Goal: Communication & Community: Answer question/provide support

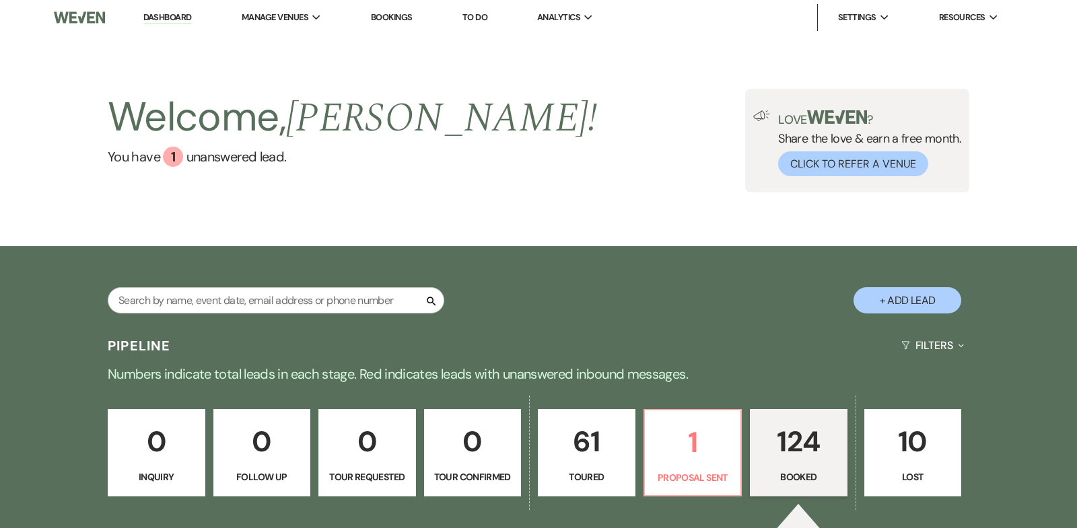
click at [159, 15] on link "Dashboard" at bounding box center [167, 17] width 48 height 13
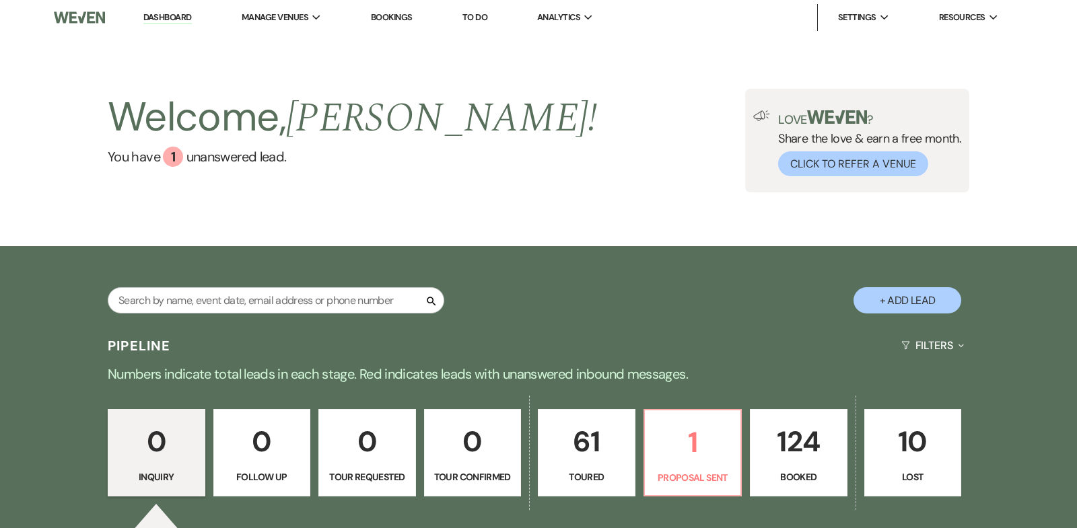
click at [805, 437] on p "124" at bounding box center [798, 441] width 80 height 45
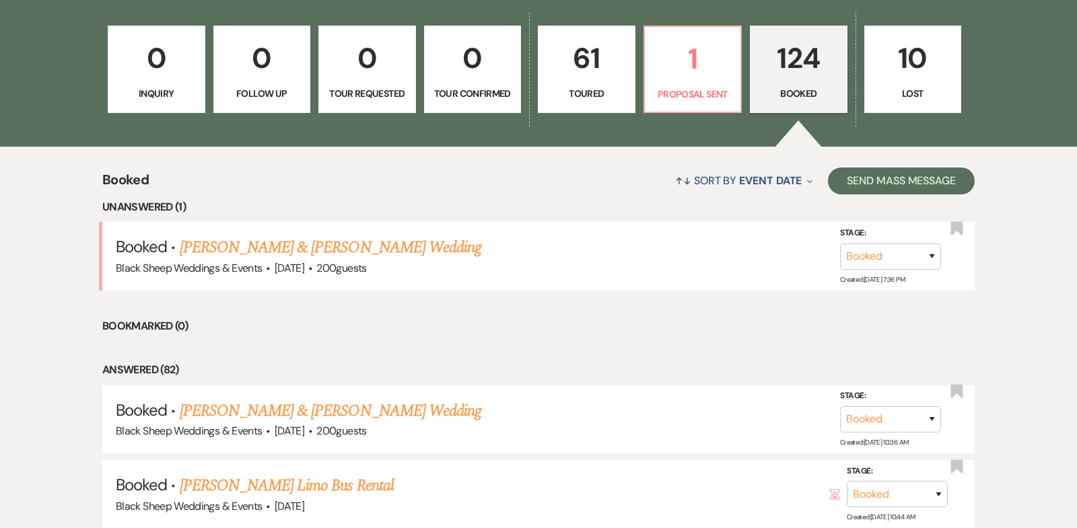
scroll to position [384, 0]
click at [355, 246] on link "[PERSON_NAME] & [PERSON_NAME] Wedding" at bounding box center [330, 247] width 301 height 24
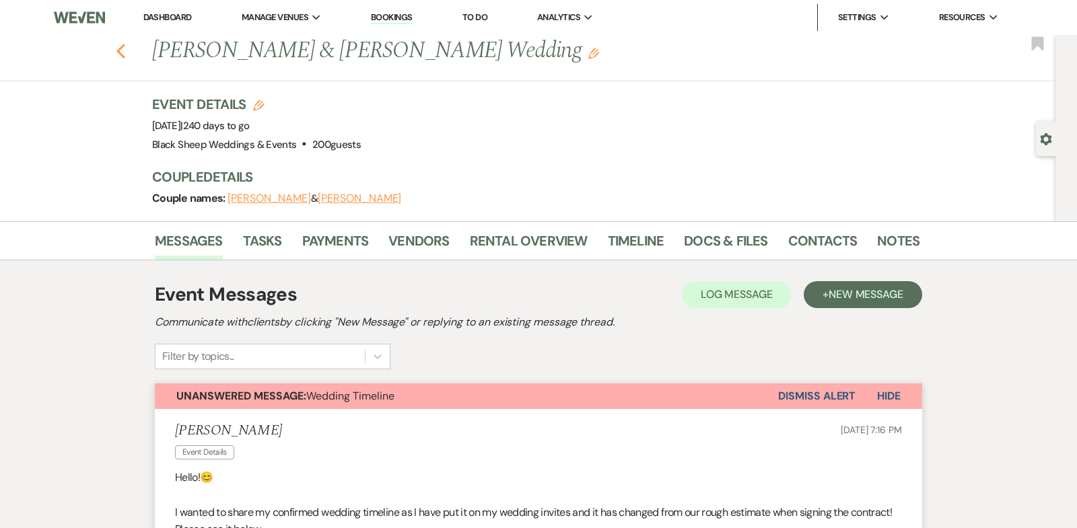
click at [121, 48] on icon "Previous" at bounding box center [121, 51] width 10 height 16
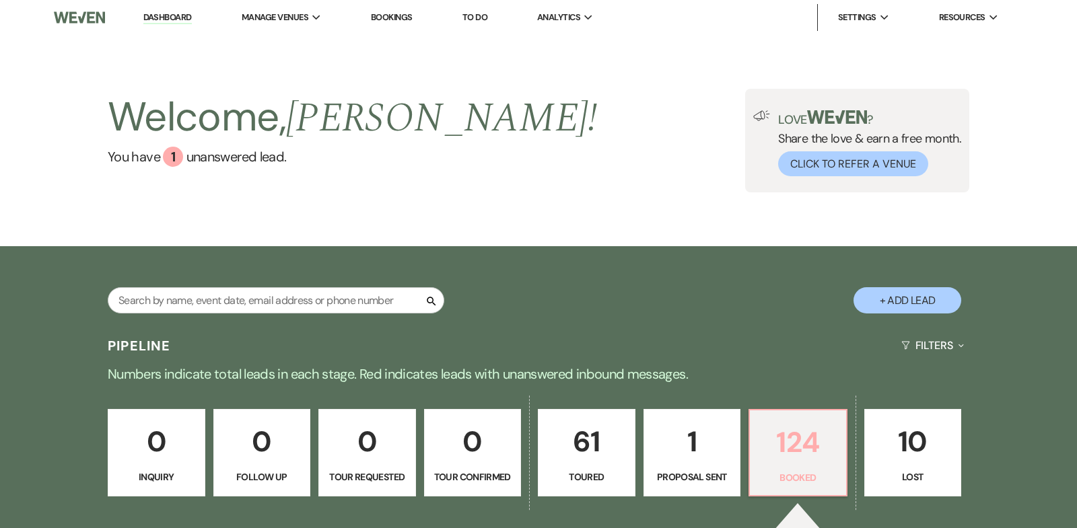
click at [788, 445] on p "124" at bounding box center [798, 442] width 80 height 45
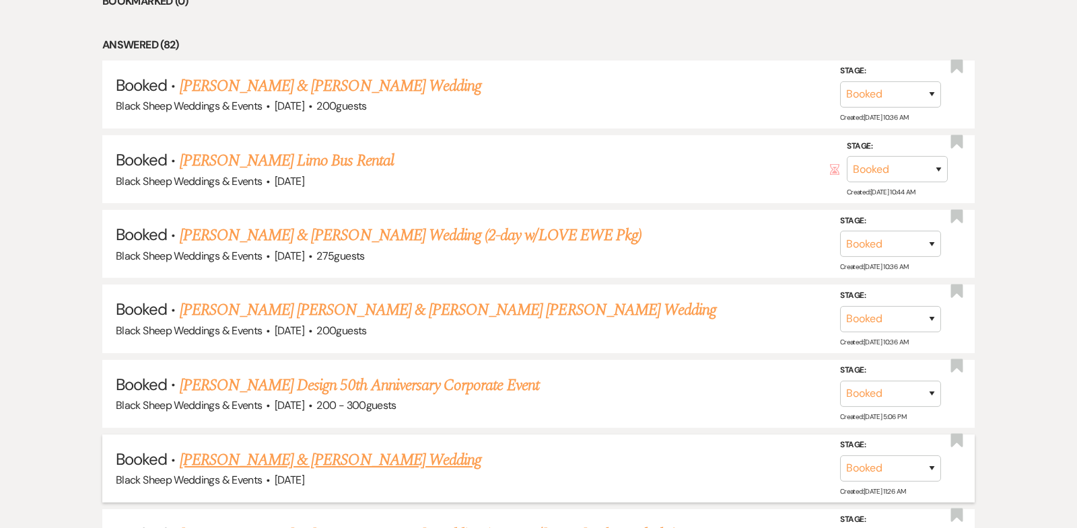
scroll to position [710, 0]
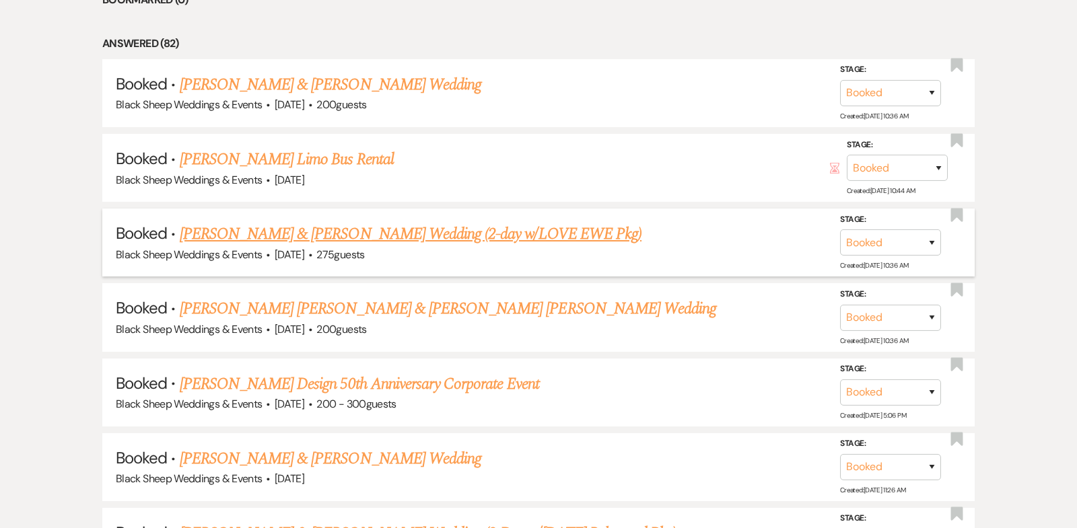
click at [351, 231] on link "[PERSON_NAME] & [PERSON_NAME] Wedding (2-day w/LOVE EWE Pkg)" at bounding box center [411, 234] width 462 height 24
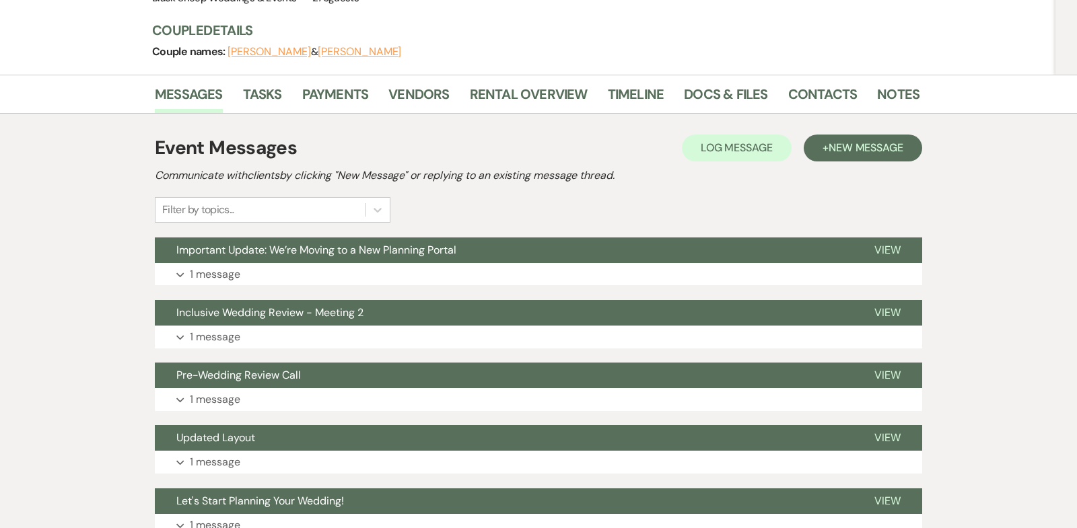
scroll to position [182, 0]
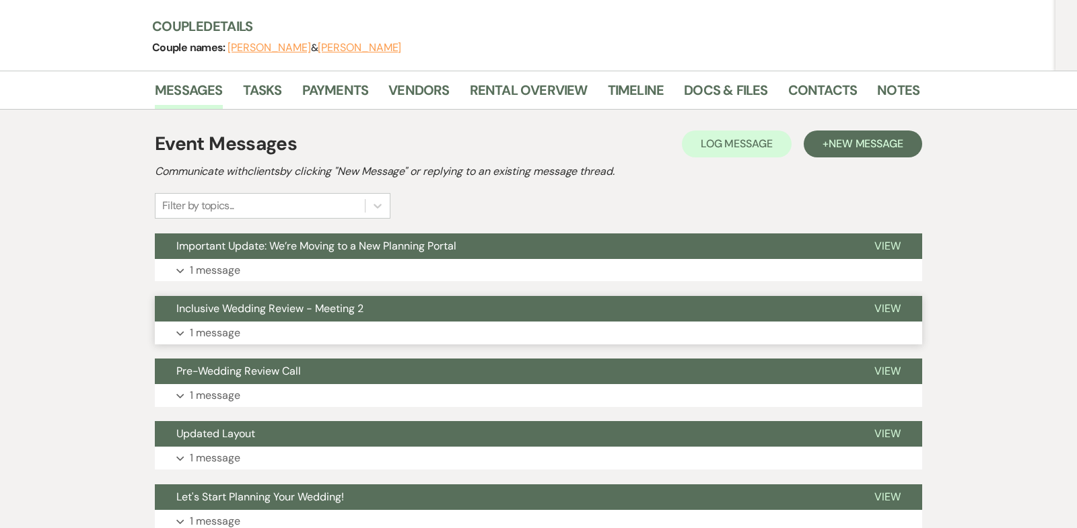
click at [182, 331] on icon "Expand" at bounding box center [180, 333] width 8 height 5
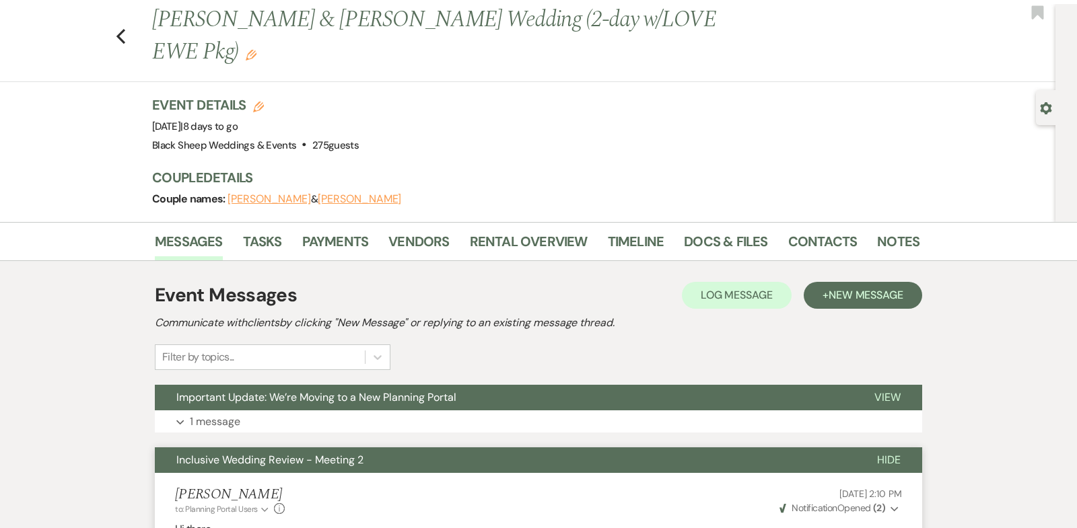
scroll to position [0, 0]
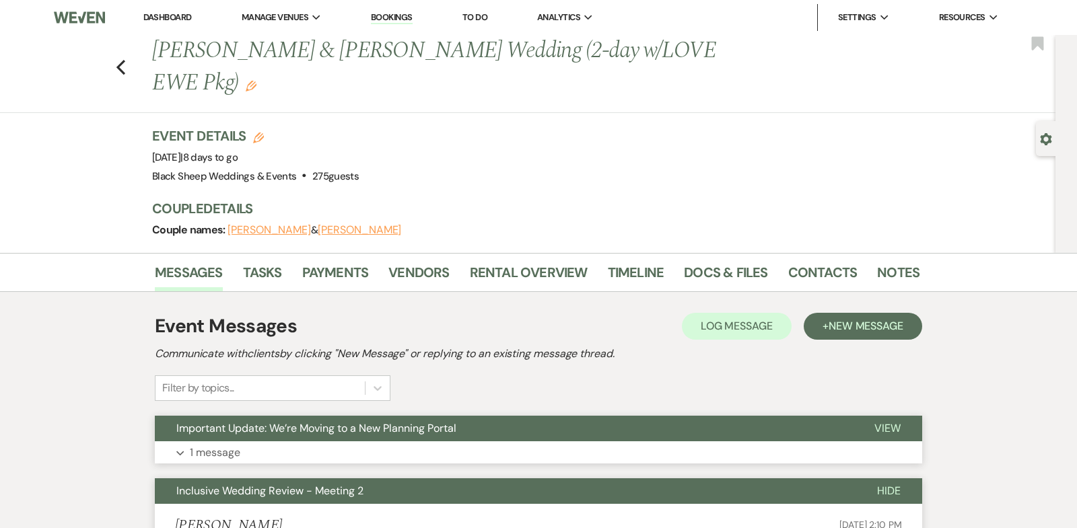
click at [180, 451] on icon "Expand" at bounding box center [180, 453] width 8 height 5
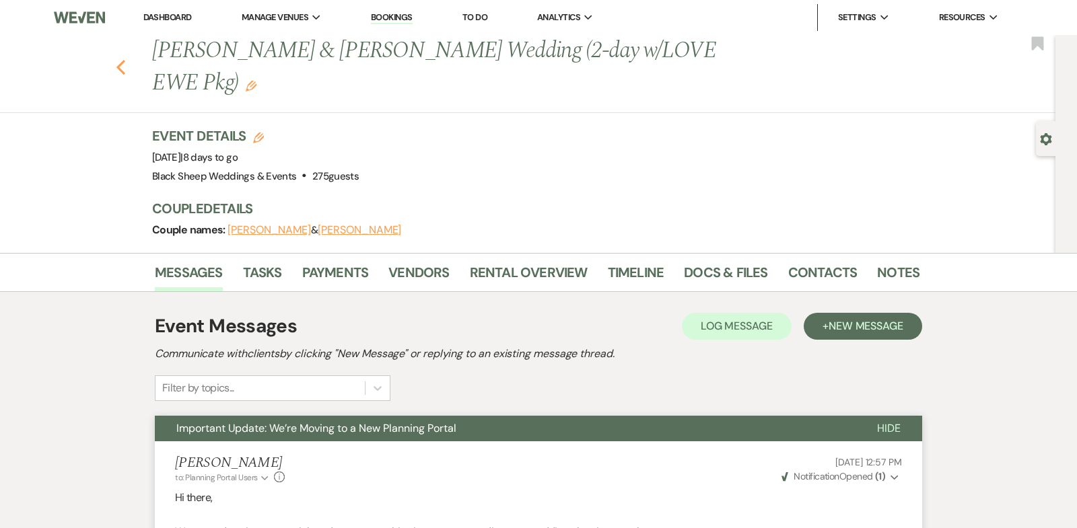
click at [120, 65] on use "button" at bounding box center [120, 67] width 9 height 15
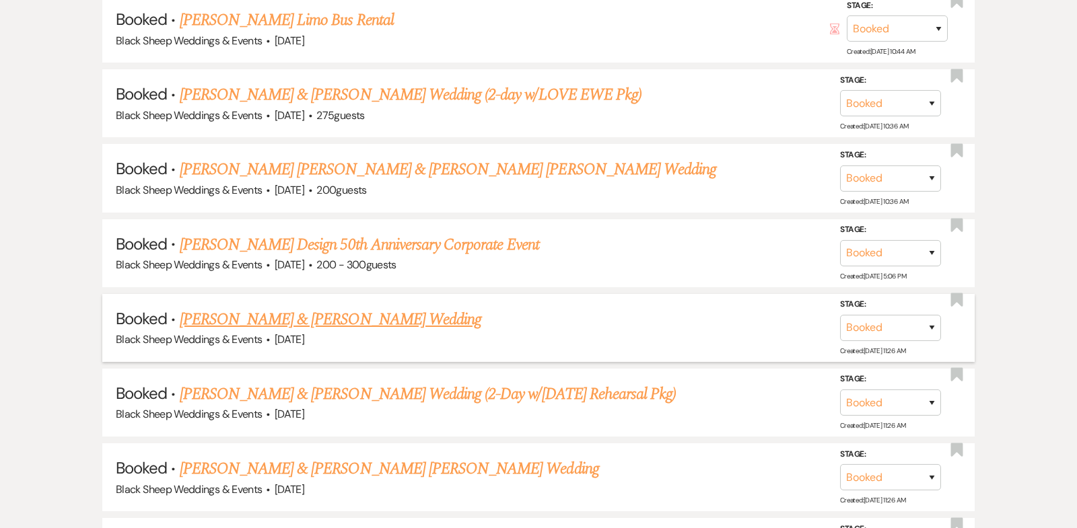
scroll to position [873, 0]
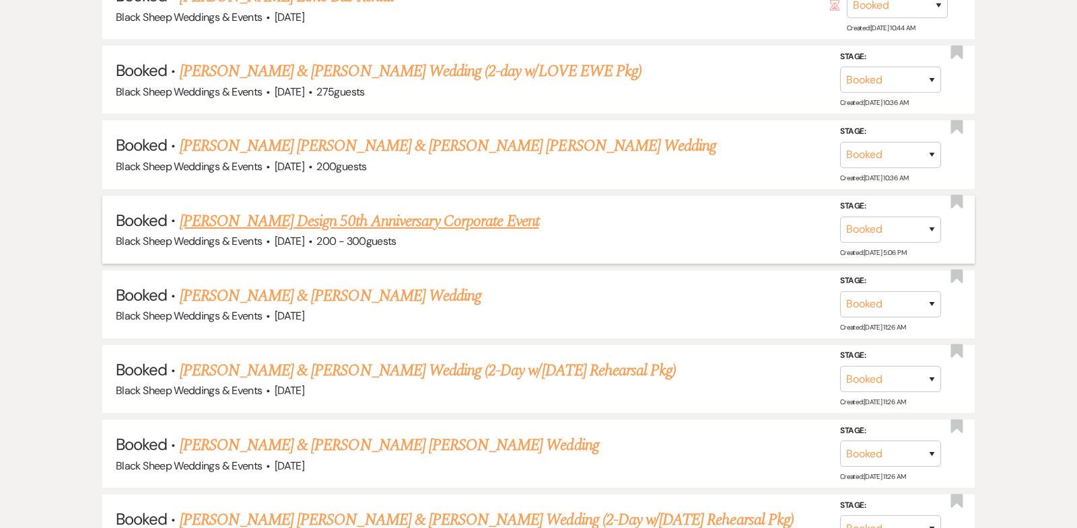
click at [309, 222] on link "[PERSON_NAME] Design 50th Anniversary Corporate Event" at bounding box center [359, 221] width 359 height 24
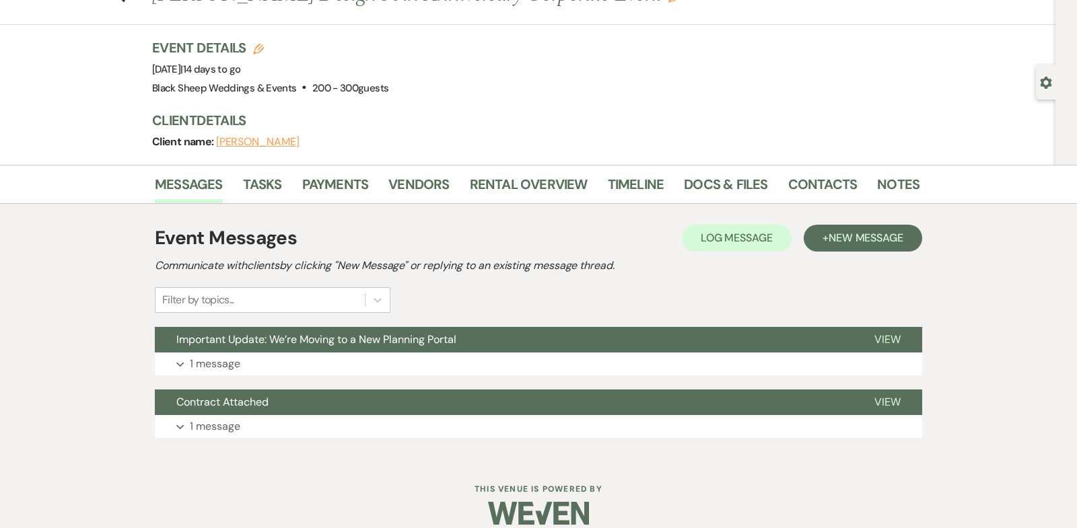
scroll to position [71, 0]
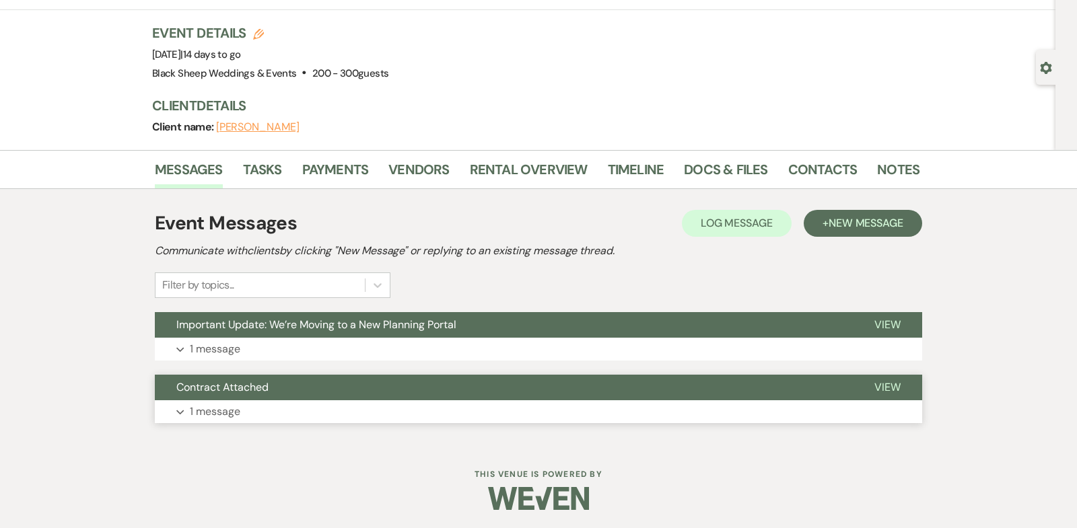
click at [179, 413] on icon "Expand" at bounding box center [180, 412] width 8 height 5
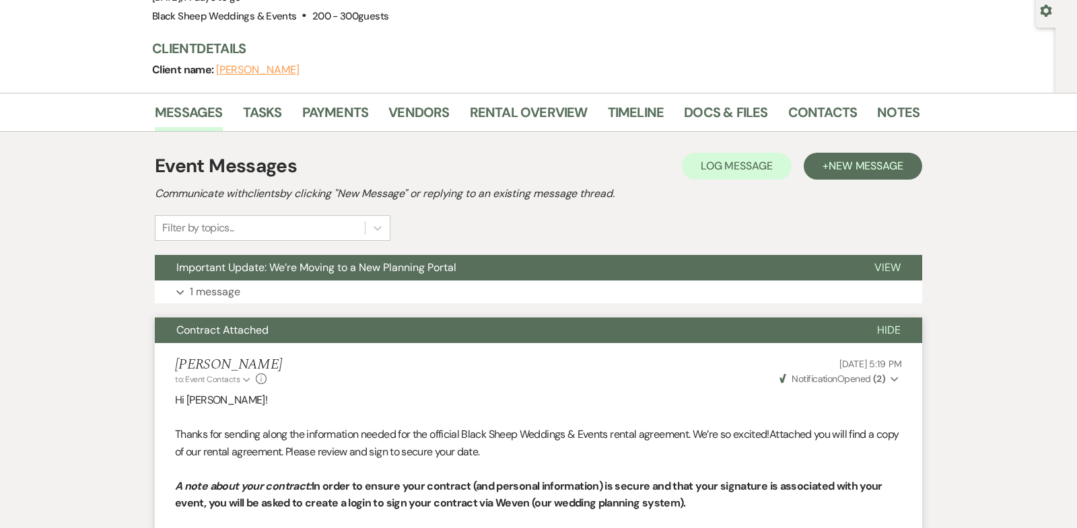
scroll to position [126, 0]
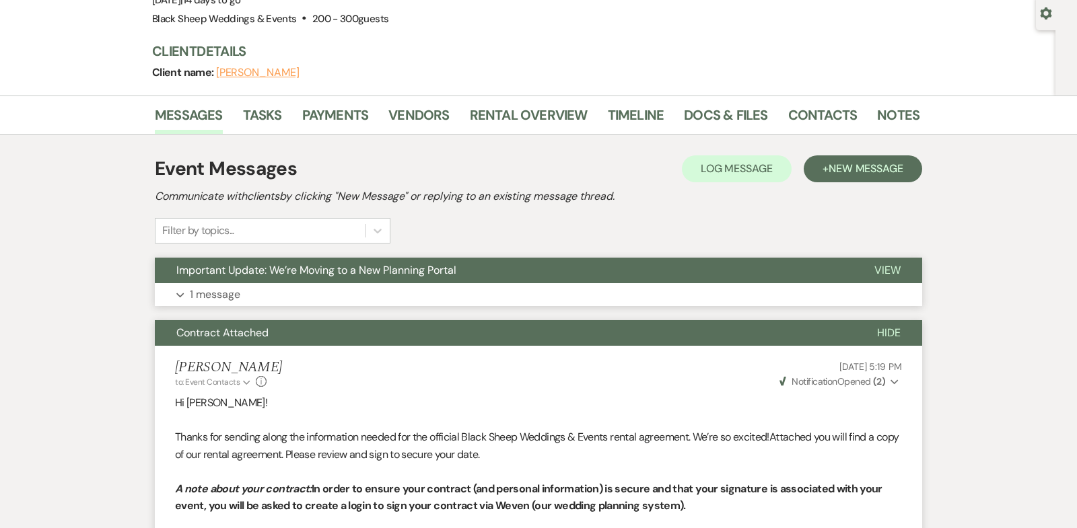
click at [180, 293] on icon "Expand" at bounding box center [180, 295] width 8 height 5
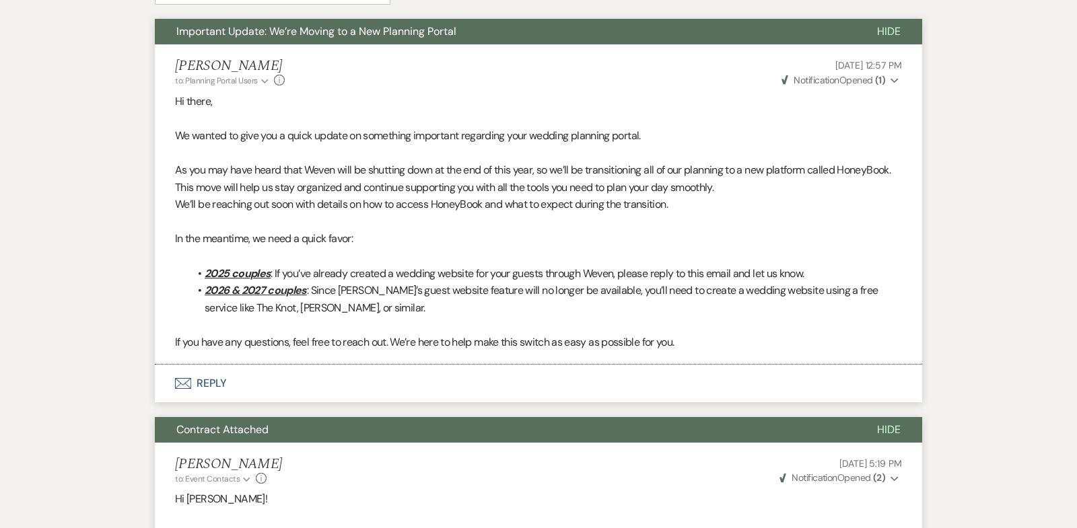
scroll to position [0, 0]
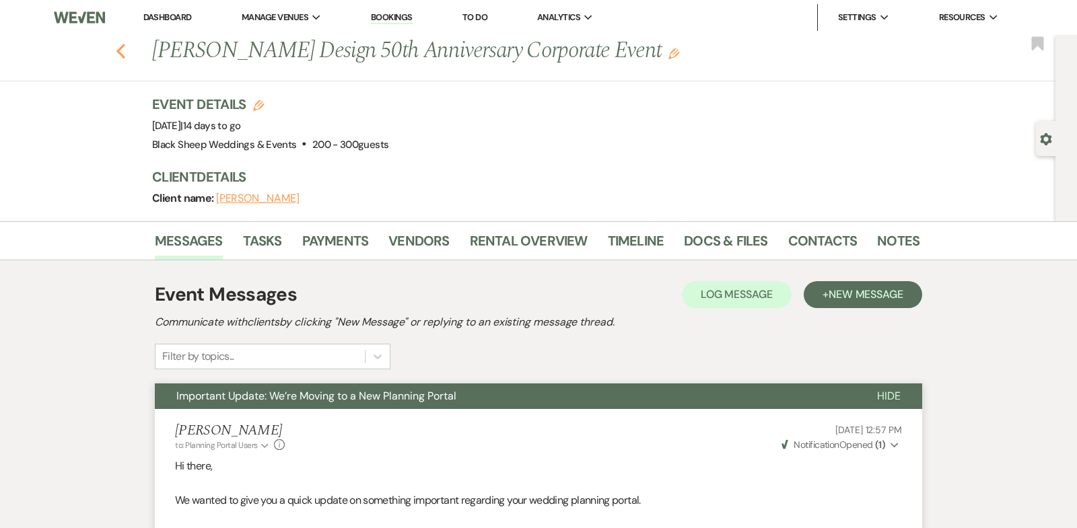
click at [119, 50] on icon "Previous" at bounding box center [121, 51] width 10 height 16
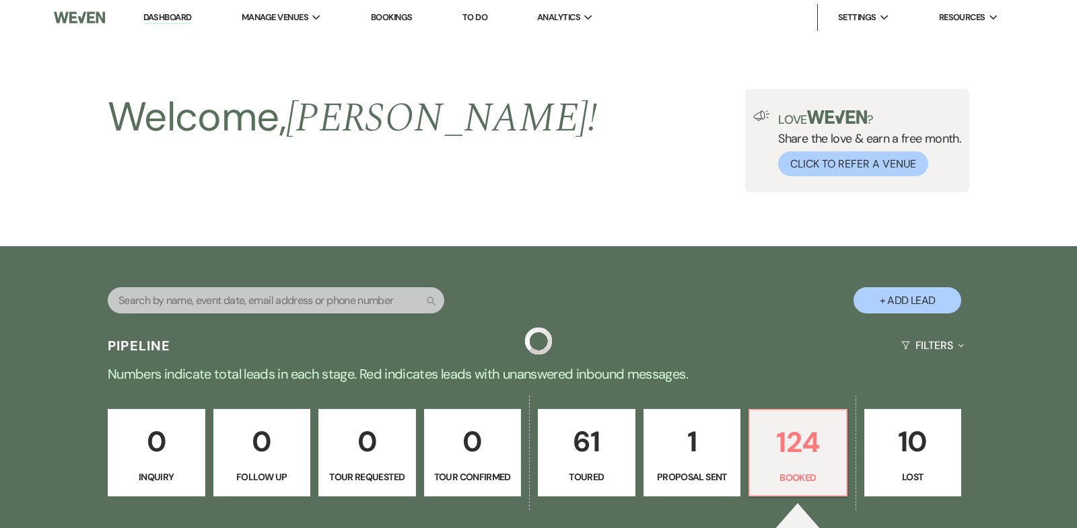
scroll to position [873, 0]
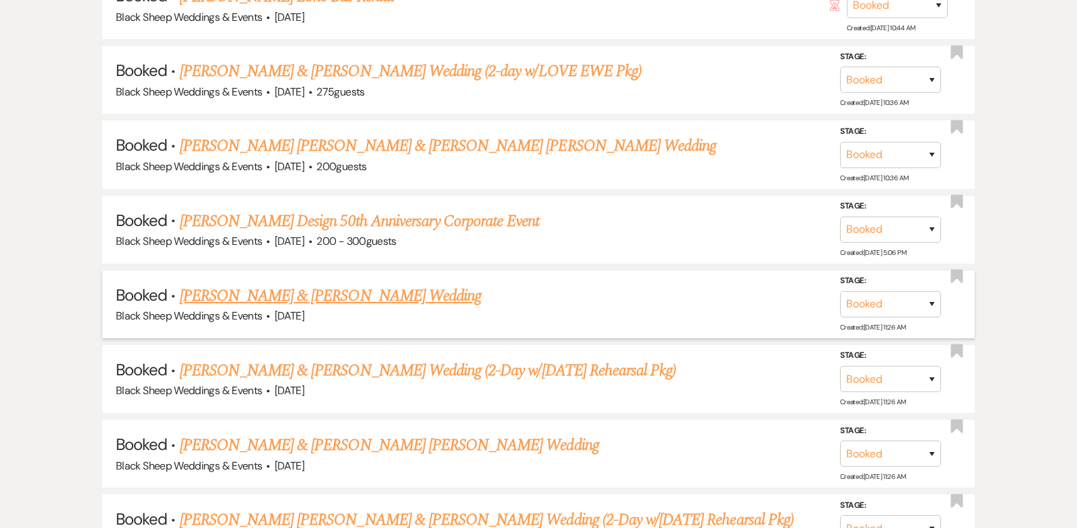
click at [277, 289] on link "[PERSON_NAME] & [PERSON_NAME] Wedding" at bounding box center [330, 296] width 301 height 24
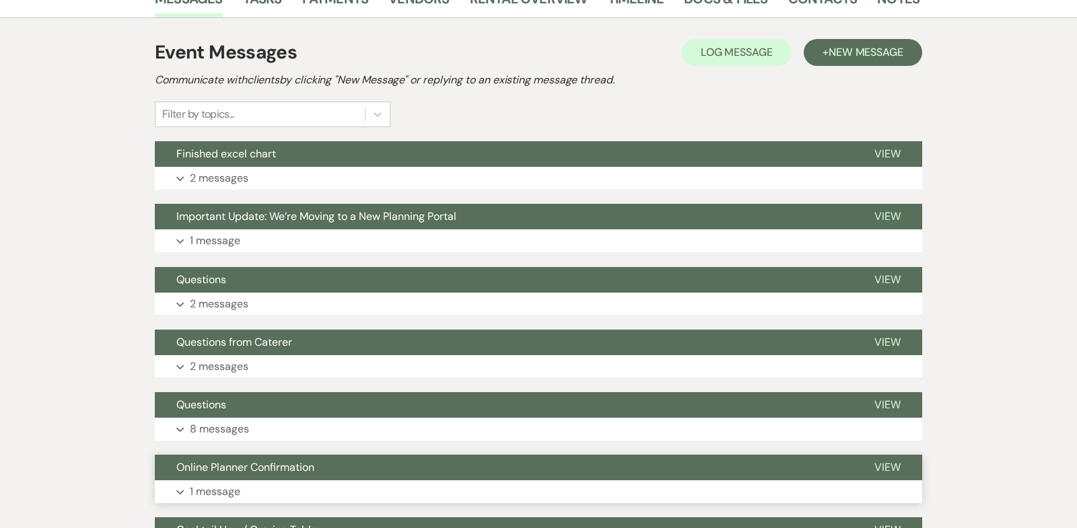
scroll to position [256, 0]
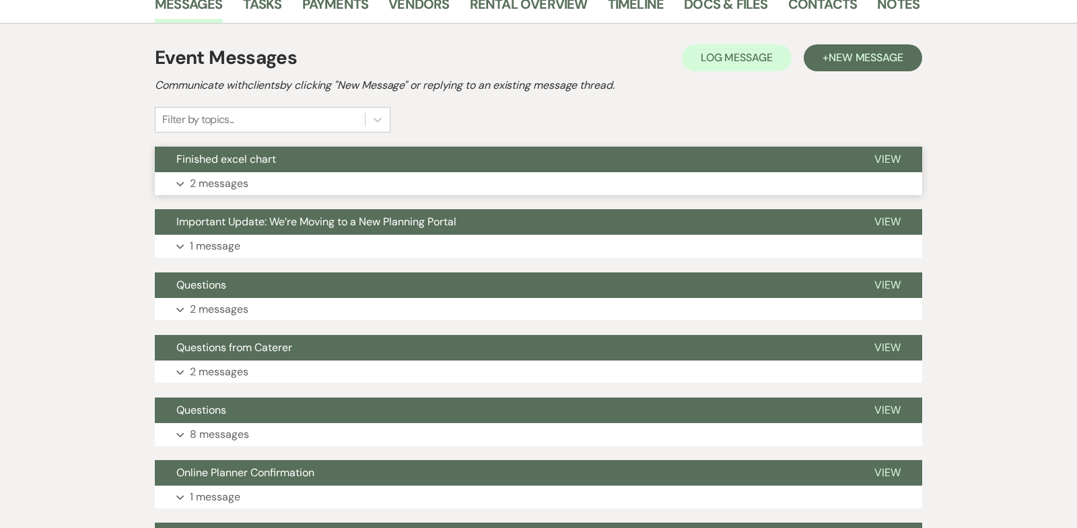
click at [180, 182] on icon "Expand" at bounding box center [180, 184] width 8 height 5
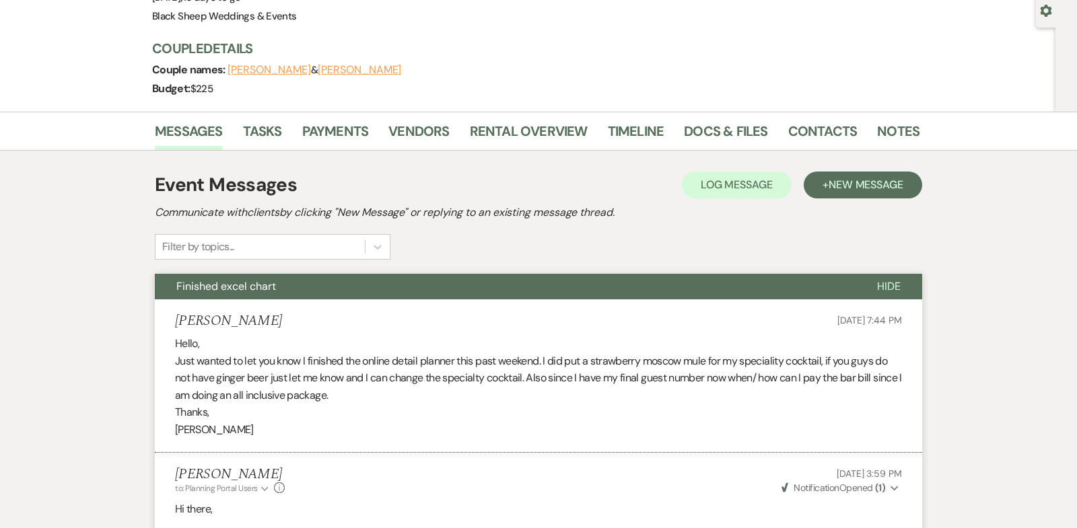
scroll to position [128, 0]
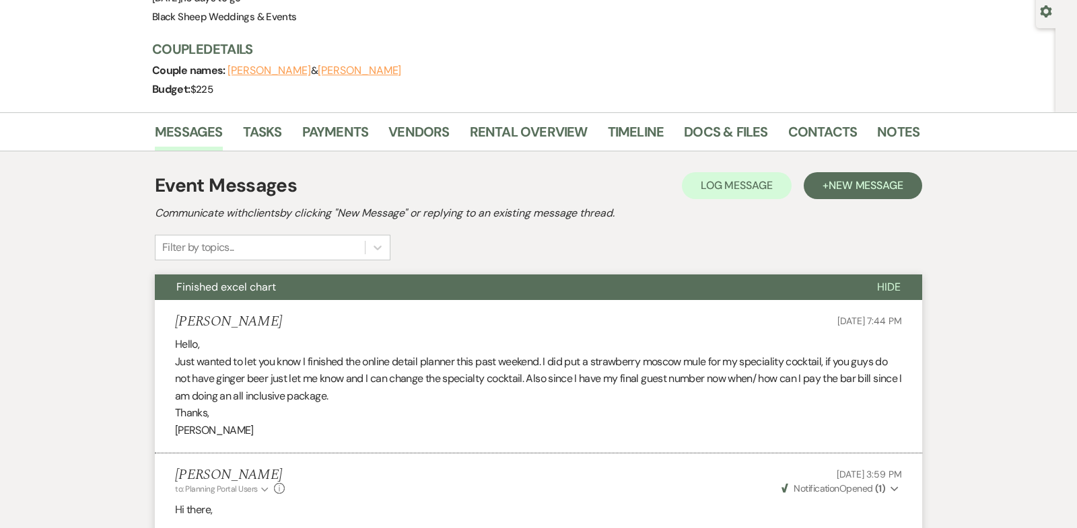
click at [895, 285] on span "Hide" at bounding box center [889, 287] width 24 height 14
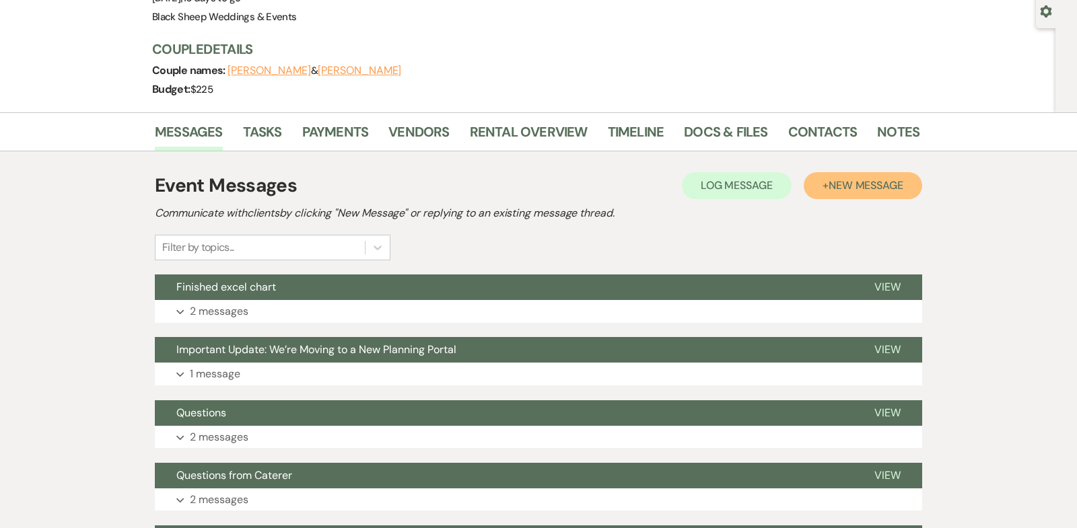
click at [853, 180] on span "New Message" at bounding box center [865, 185] width 75 height 14
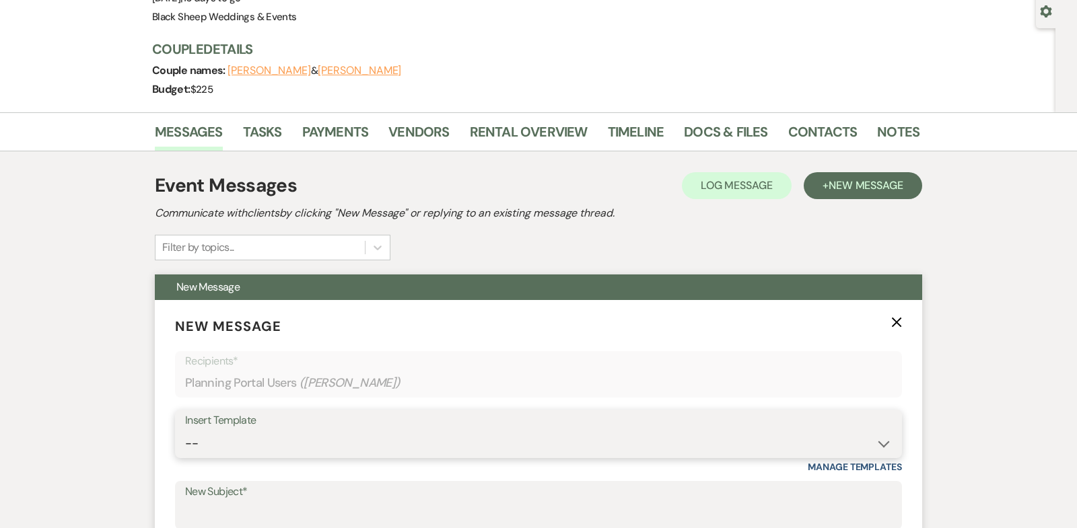
click at [883, 441] on select "-- Weven Planning Portal Introduction (Booked Events) Copy of Contract Attached…" at bounding box center [538, 444] width 706 height 26
select select "5324"
type input "Pre-Wedding Review Call"
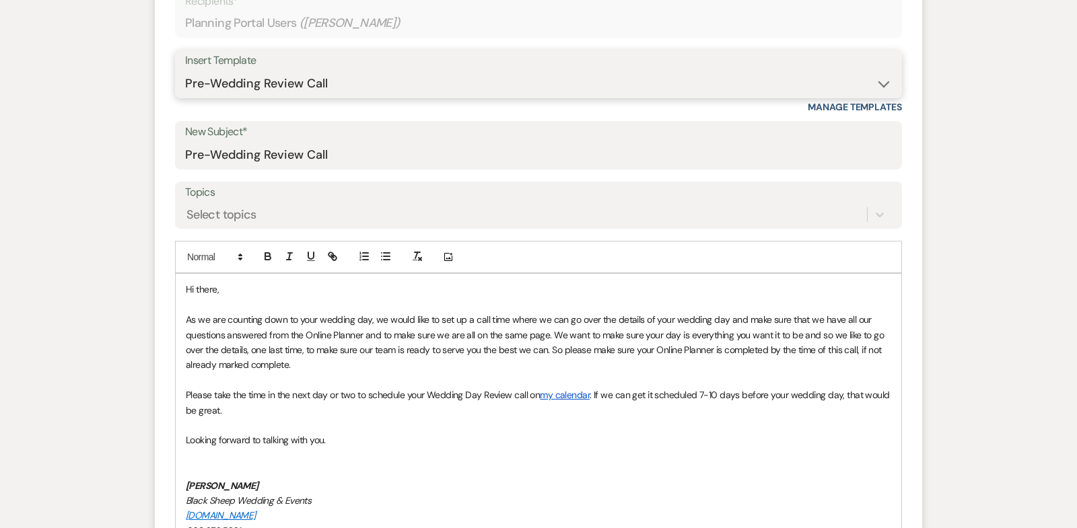
scroll to position [499, 0]
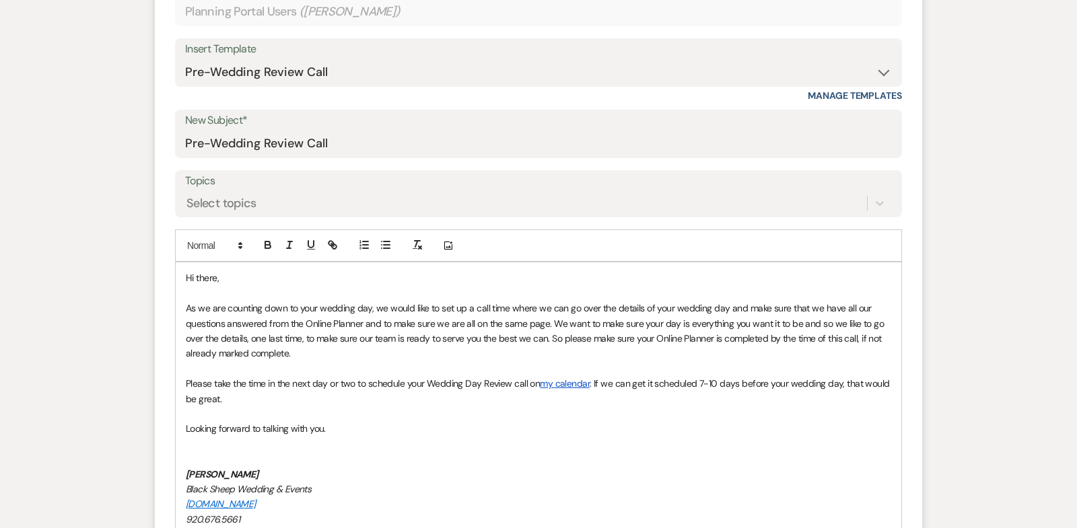
click at [217, 275] on span "Hi there," at bounding box center [202, 278] width 33 height 12
click at [217, 276] on span "Hi there," at bounding box center [202, 278] width 33 height 12
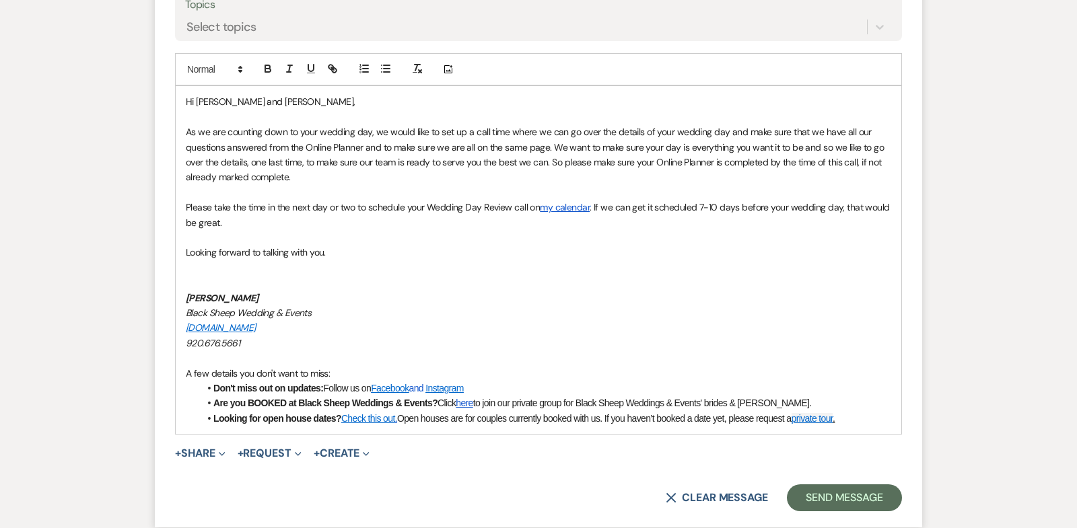
scroll to position [680, 0]
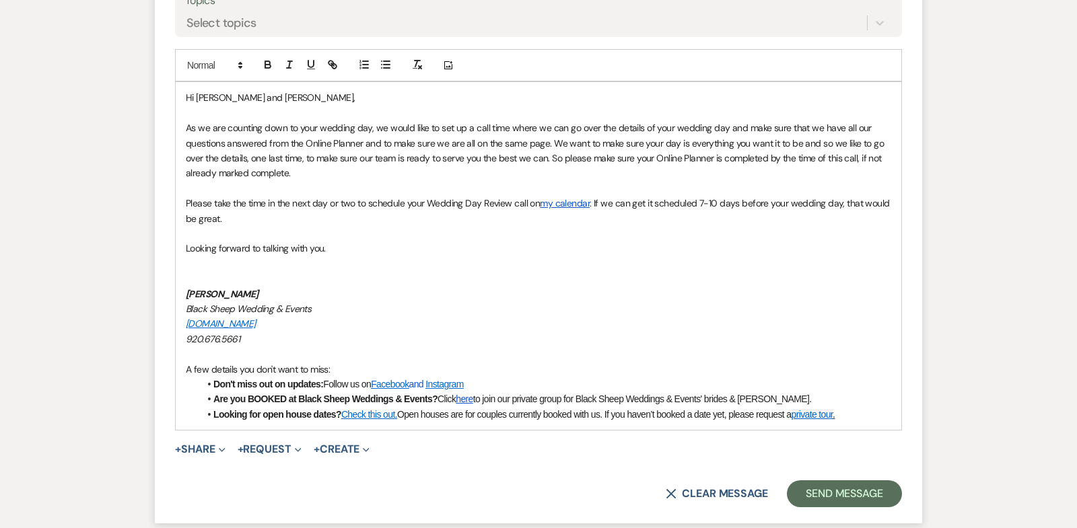
click at [187, 246] on span "Looking forward to talking with you." at bounding box center [256, 248] width 140 height 12
click at [215, 246] on span "[PERSON_NAME] is Looking forward to talking with you." at bounding box center [295, 248] width 219 height 12
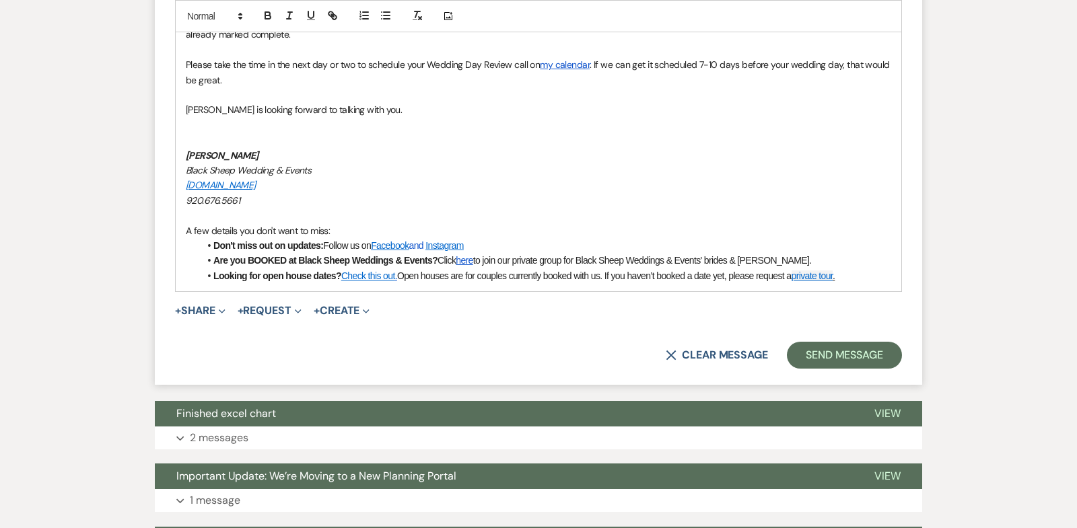
scroll to position [819, 0]
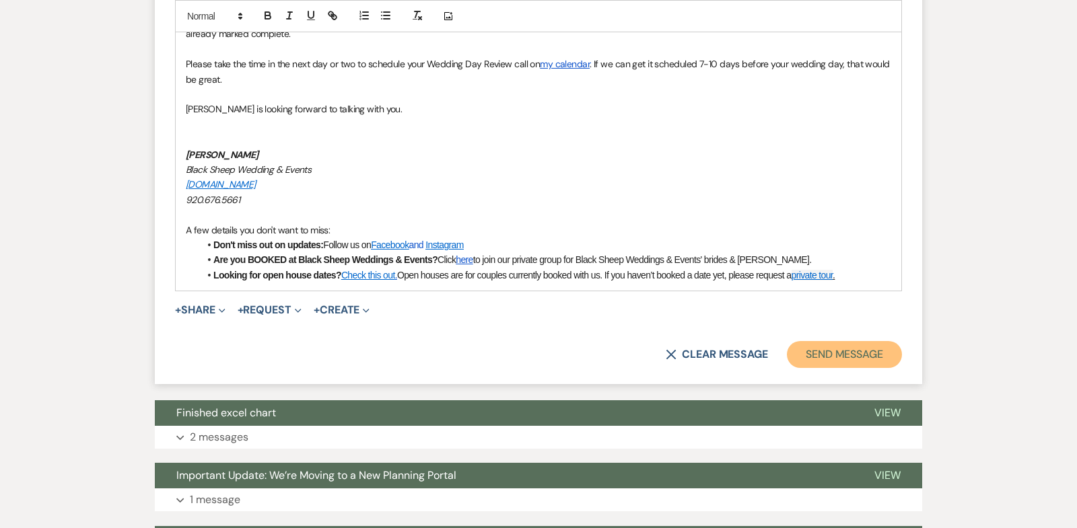
click at [845, 351] on button "Send Message" at bounding box center [844, 354] width 115 height 27
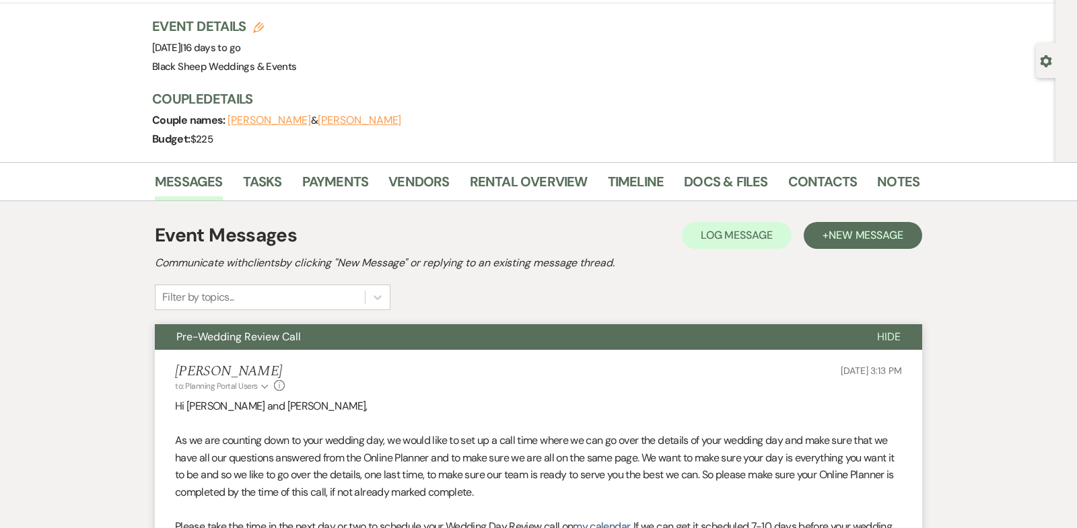
scroll to position [0, 0]
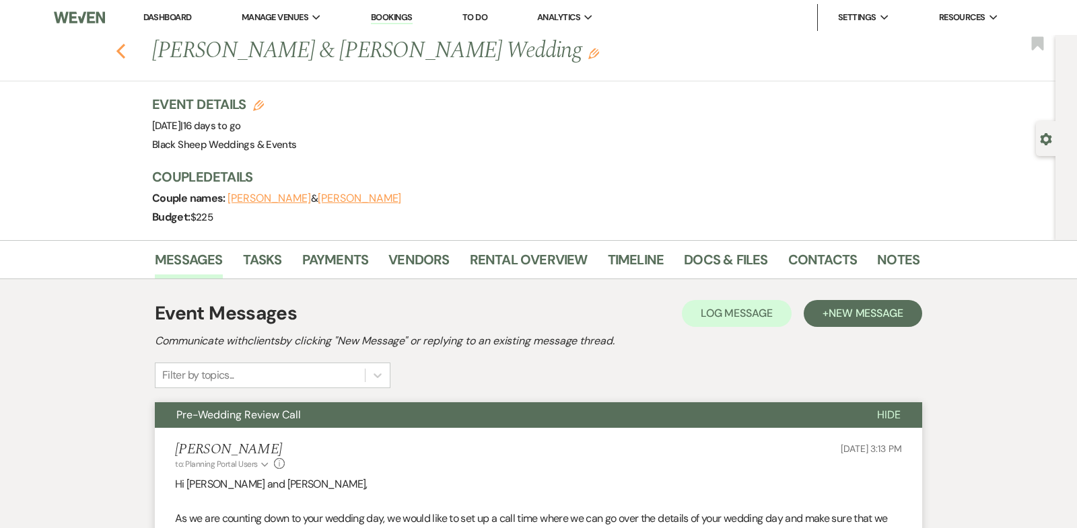
click at [118, 50] on use "button" at bounding box center [120, 51] width 9 height 15
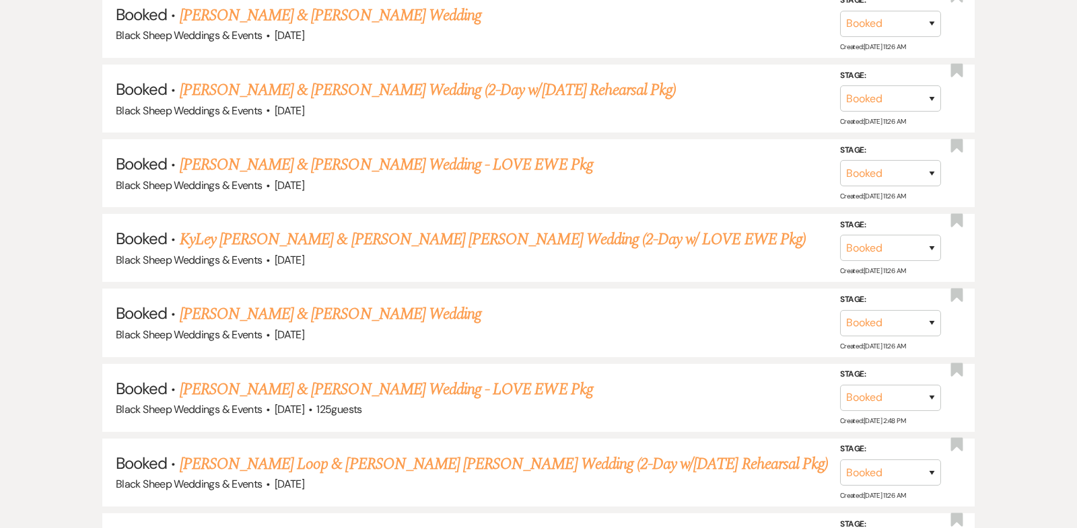
scroll to position [2154, 0]
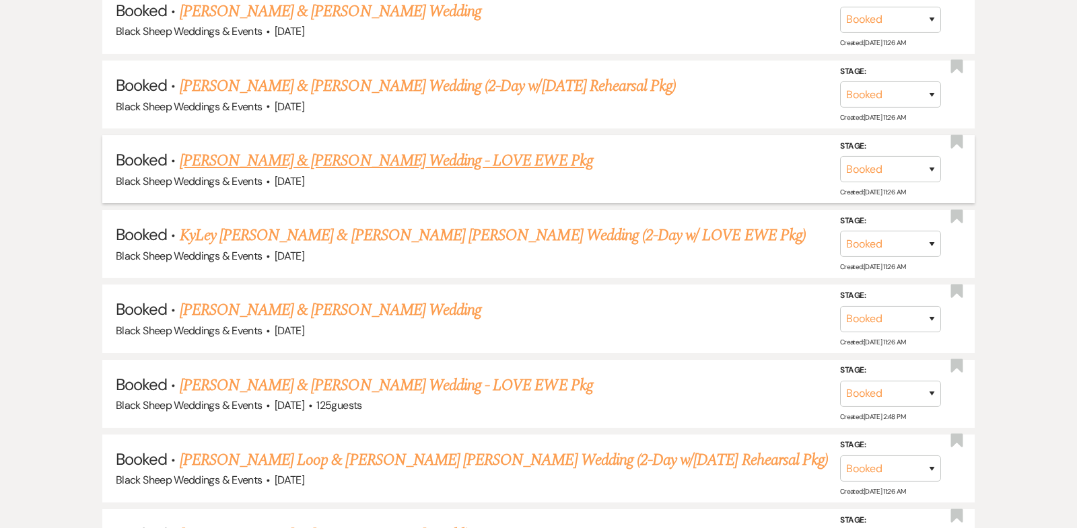
click at [390, 149] on link "[PERSON_NAME] & [PERSON_NAME] Wedding - LOVE EWE Pkg" at bounding box center [386, 161] width 413 height 24
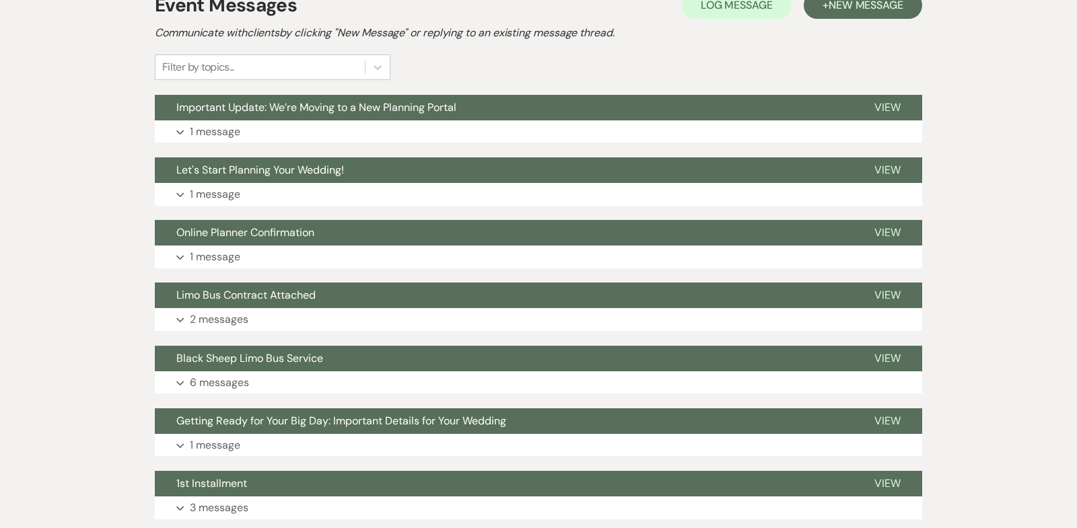
scroll to position [339, 0]
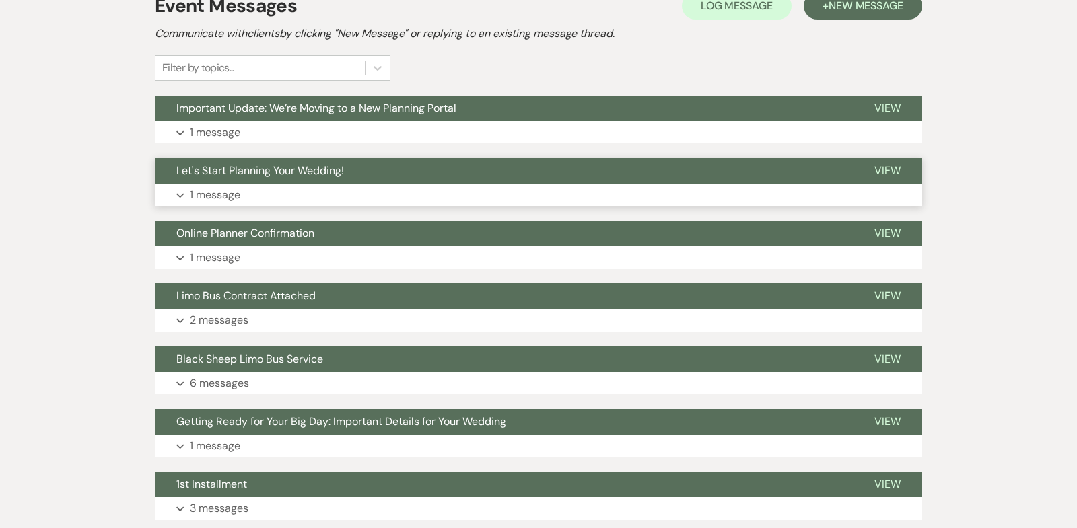
click at [180, 193] on icon "Expand" at bounding box center [180, 195] width 8 height 5
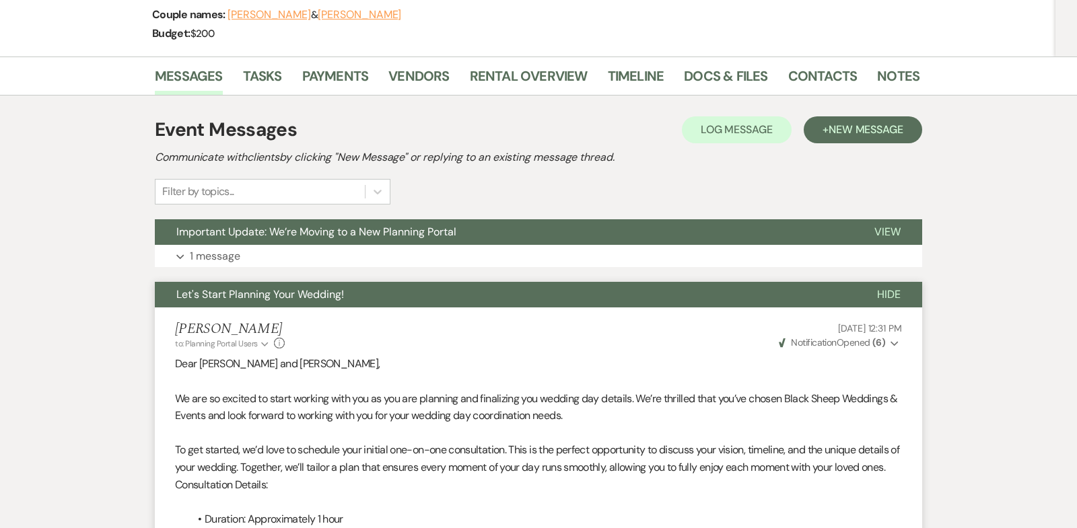
scroll to position [0, 0]
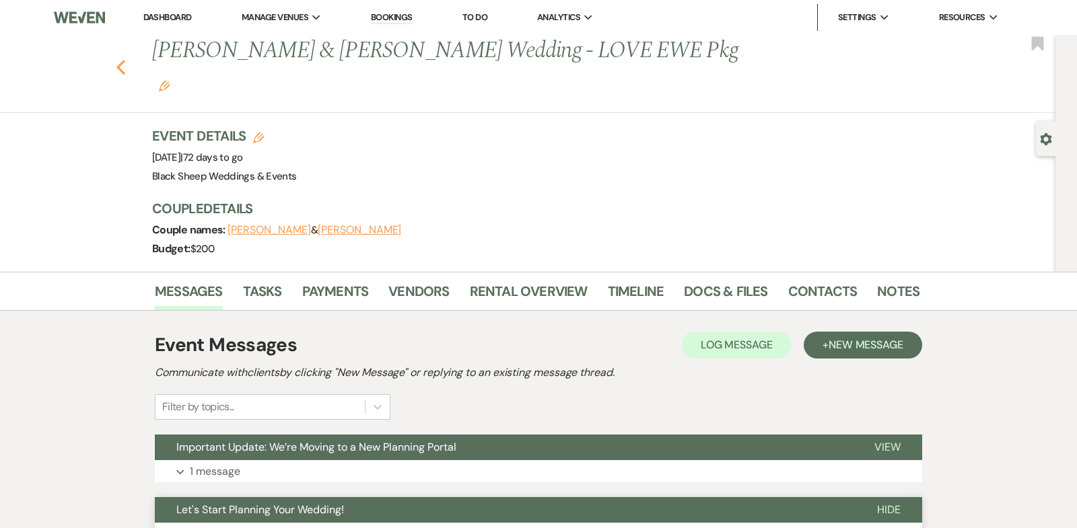
click at [119, 60] on use "button" at bounding box center [120, 67] width 9 height 15
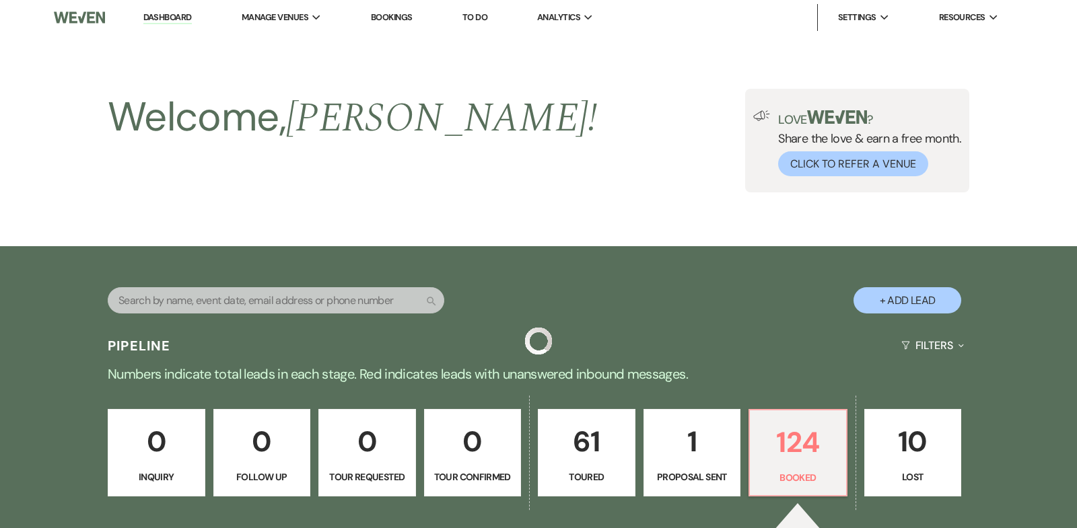
scroll to position [2154, 0]
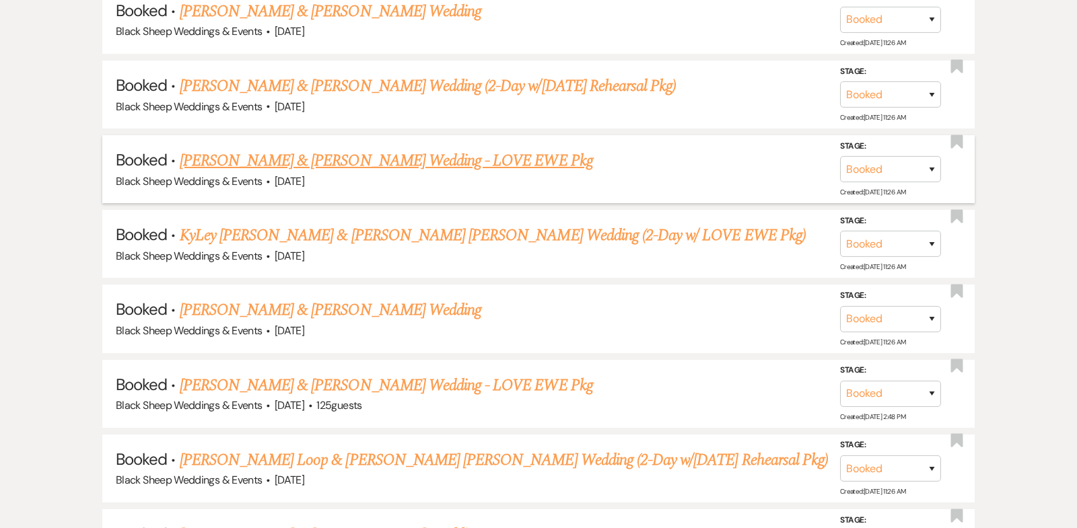
click at [348, 149] on link "[PERSON_NAME] & [PERSON_NAME] Wedding - LOVE EWE Pkg" at bounding box center [386, 161] width 413 height 24
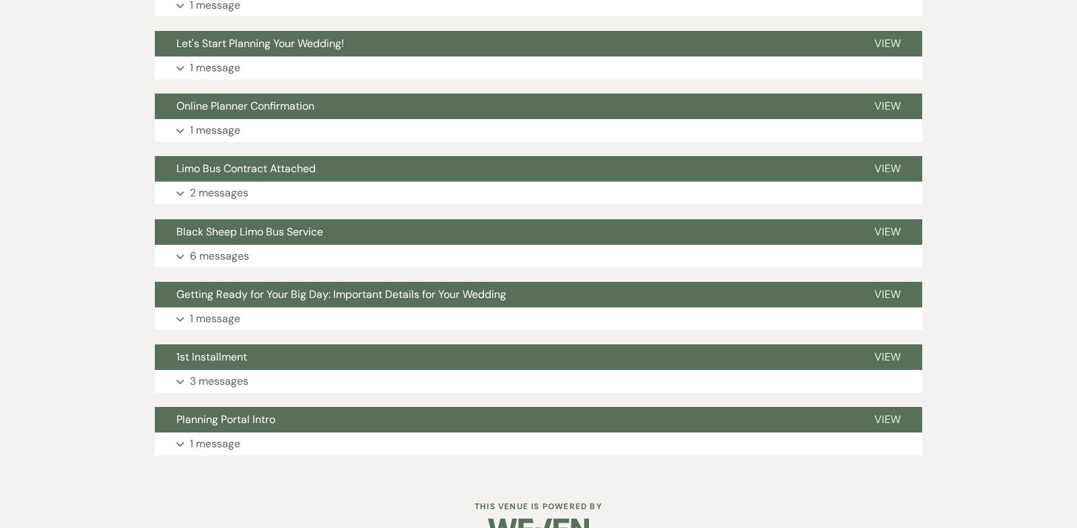
scroll to position [466, 0]
click at [178, 66] on use "button" at bounding box center [179, 68] width 7 height 5
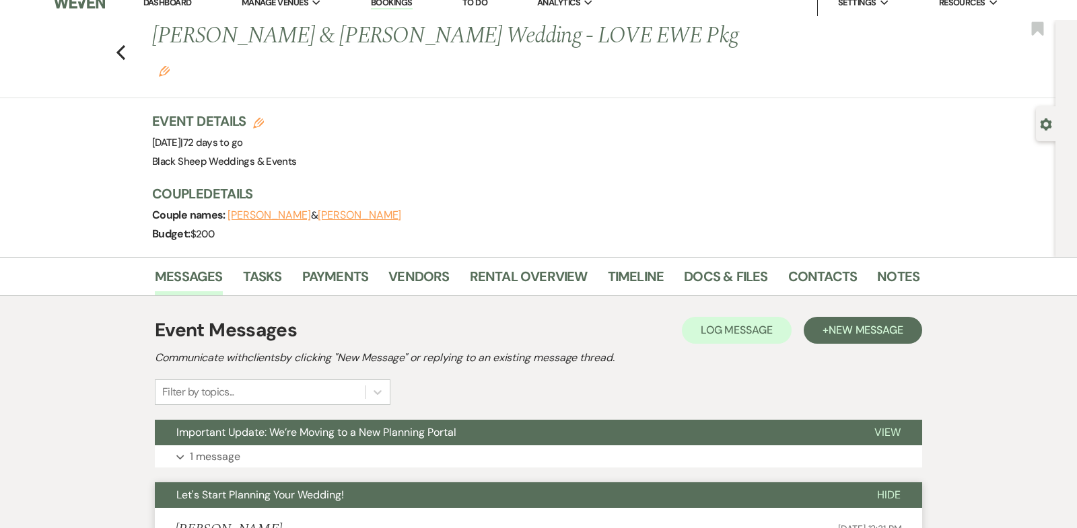
scroll to position [0, 0]
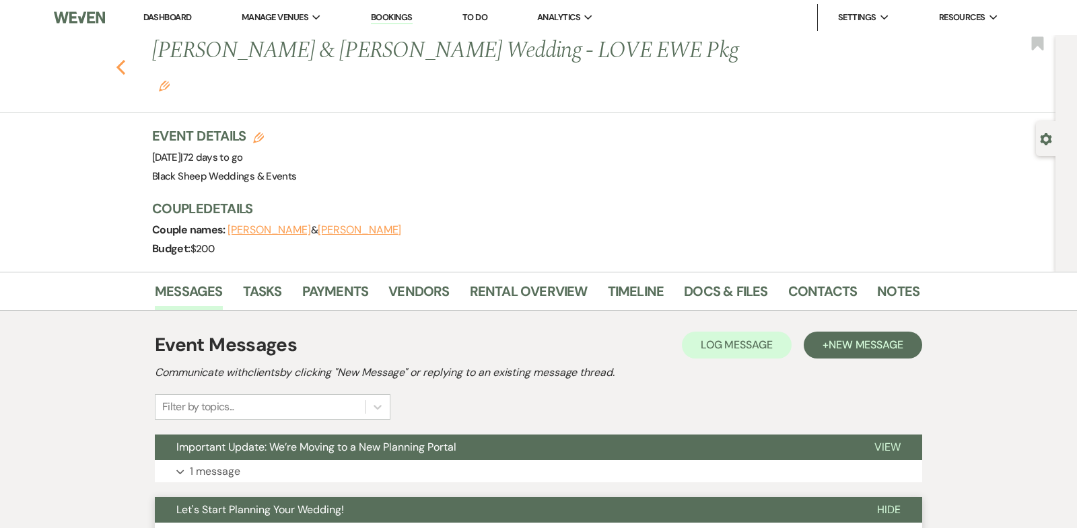
click at [119, 60] on use "button" at bounding box center [120, 67] width 9 height 15
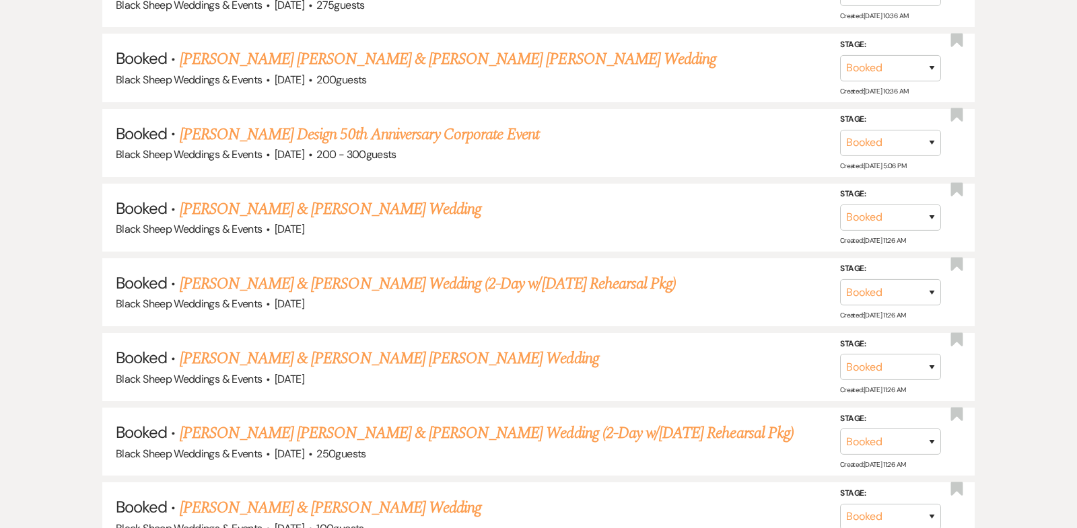
scroll to position [961, 0]
click at [311, 131] on link "[PERSON_NAME] Design 50th Anniversary Corporate Event" at bounding box center [359, 133] width 359 height 24
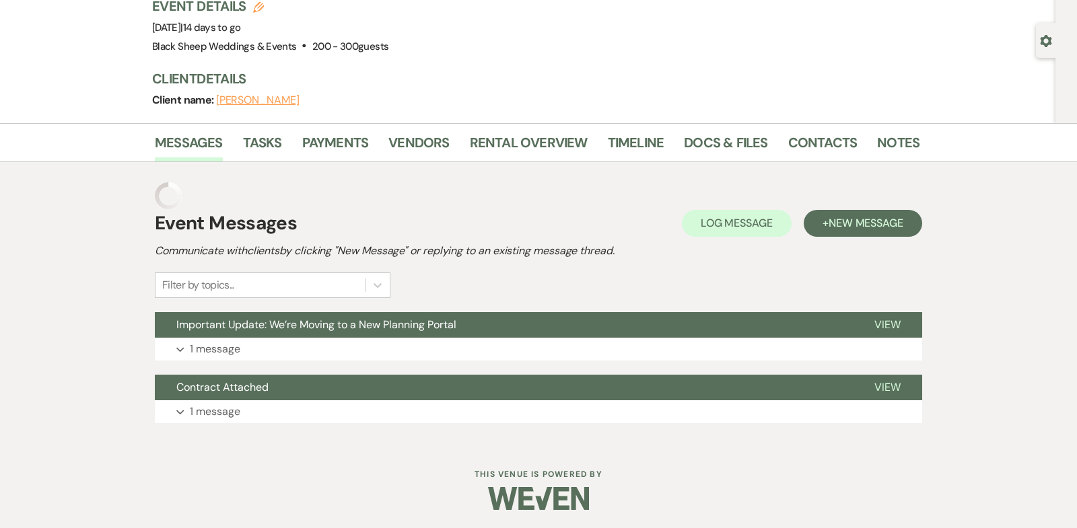
scroll to position [71, 0]
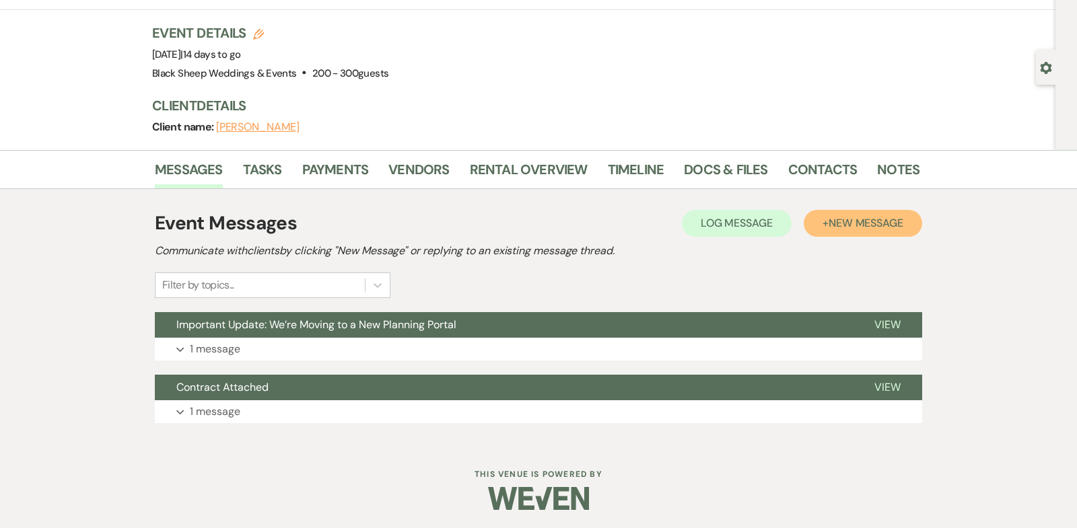
click at [865, 221] on span "New Message" at bounding box center [865, 223] width 75 height 14
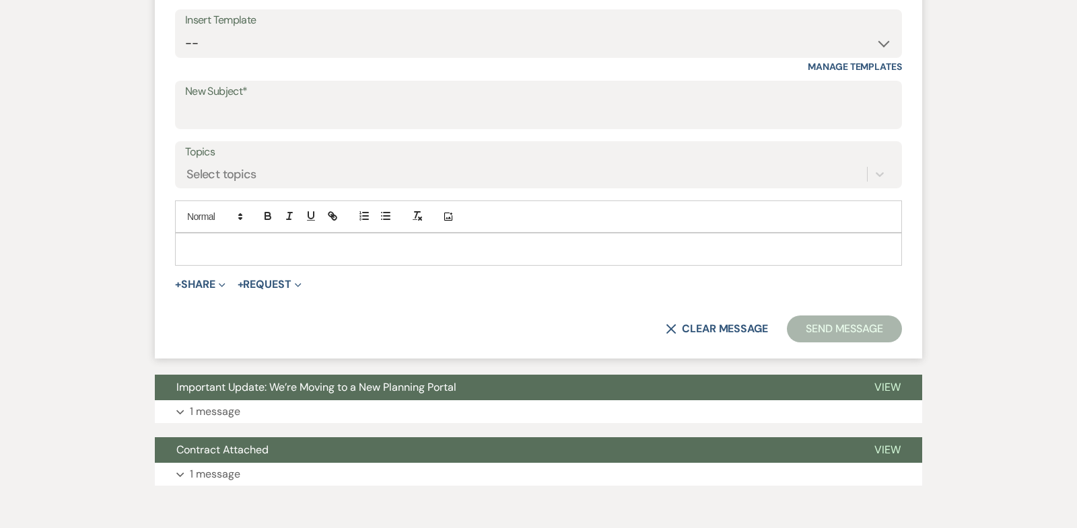
scroll to position [509, 0]
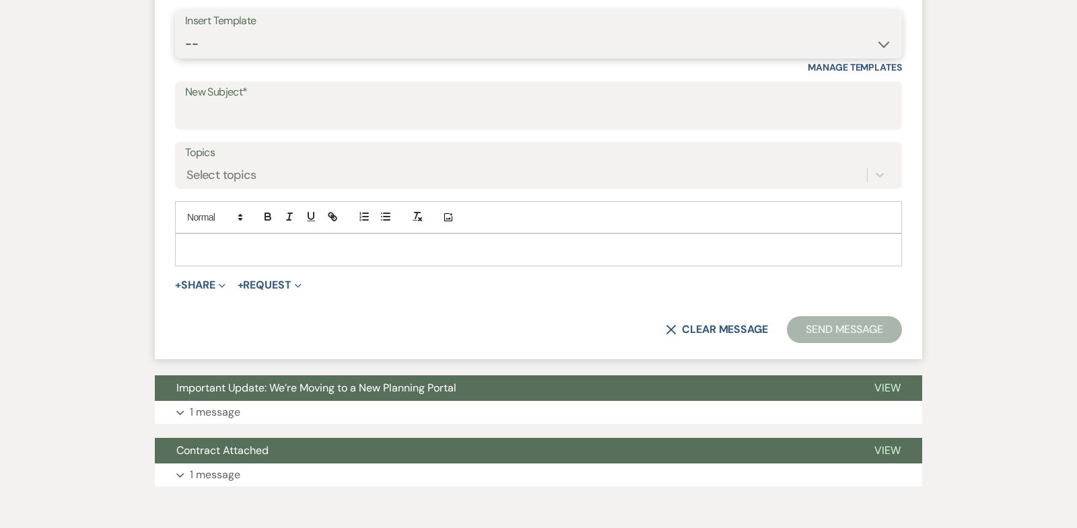
click at [883, 42] on select "-- Weven Planning Portal Introduction (Booked Events) Copy of Contract Attached…" at bounding box center [538, 44] width 706 height 26
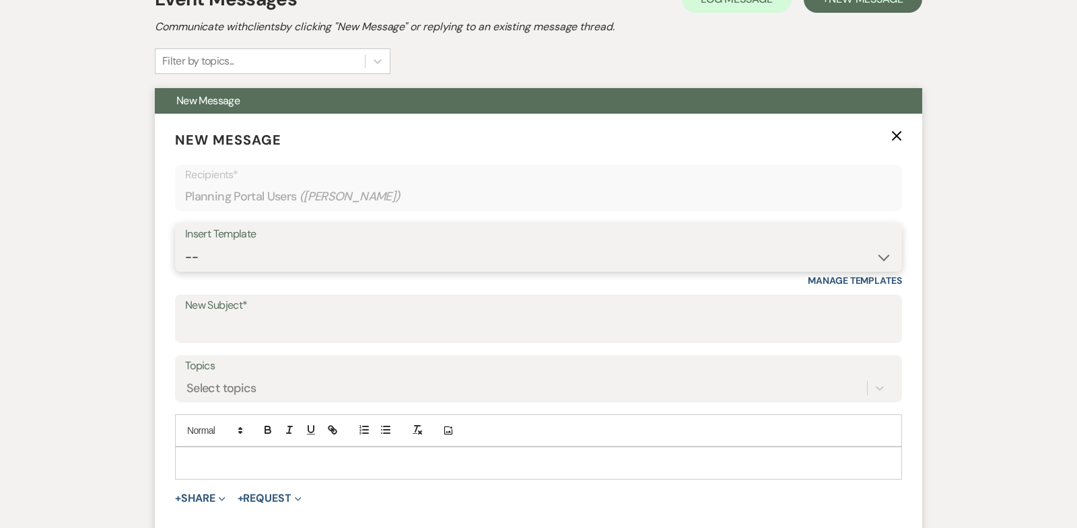
scroll to position [0, 0]
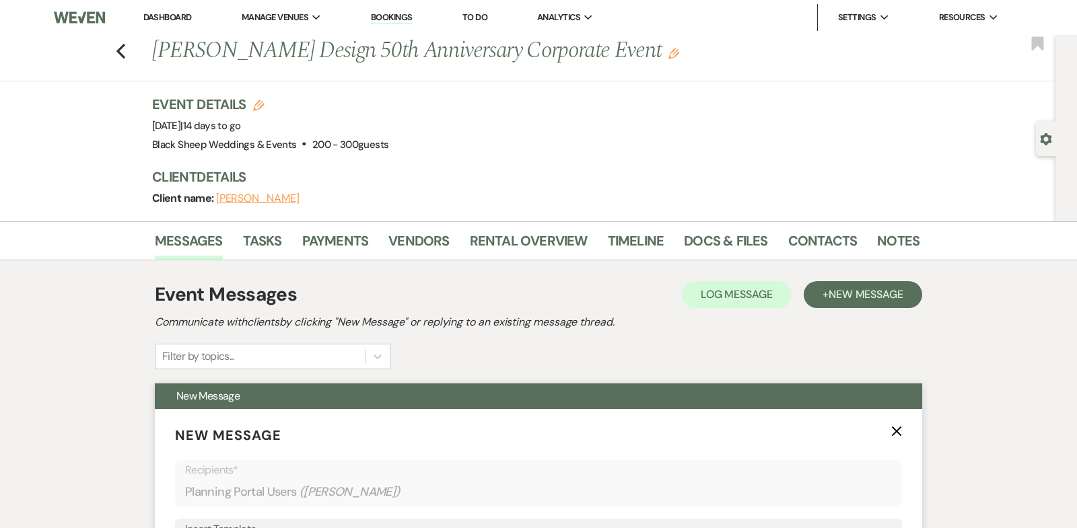
click at [897, 427] on icon "X" at bounding box center [896, 431] width 11 height 11
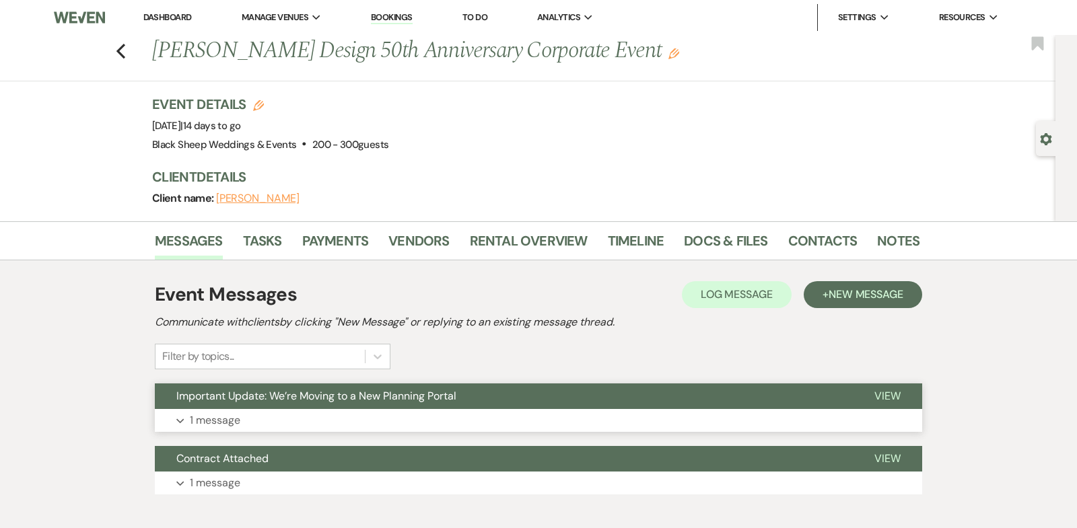
click at [178, 420] on use "button" at bounding box center [179, 421] width 7 height 5
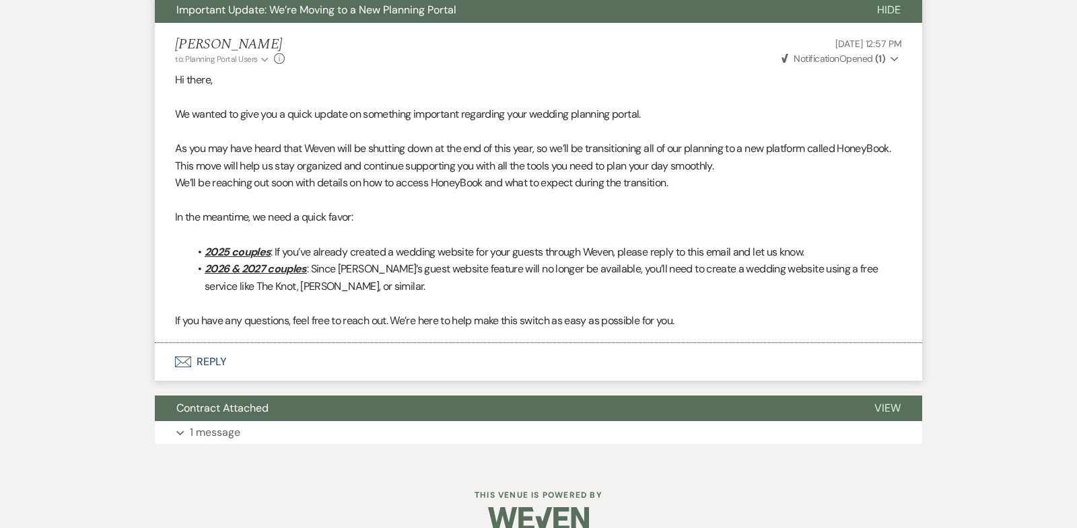
scroll to position [406, 0]
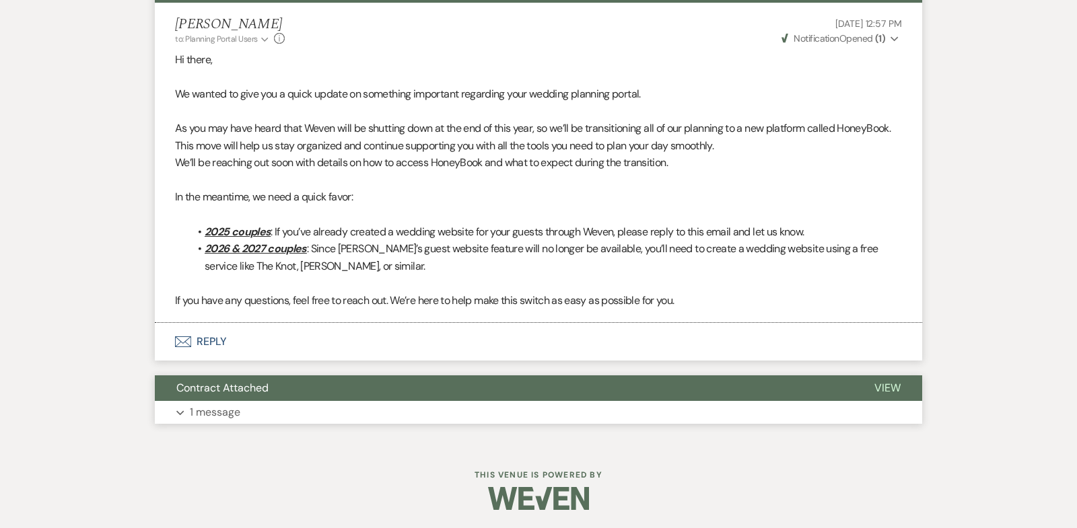
click at [180, 410] on icon "Expand" at bounding box center [180, 412] width 8 height 5
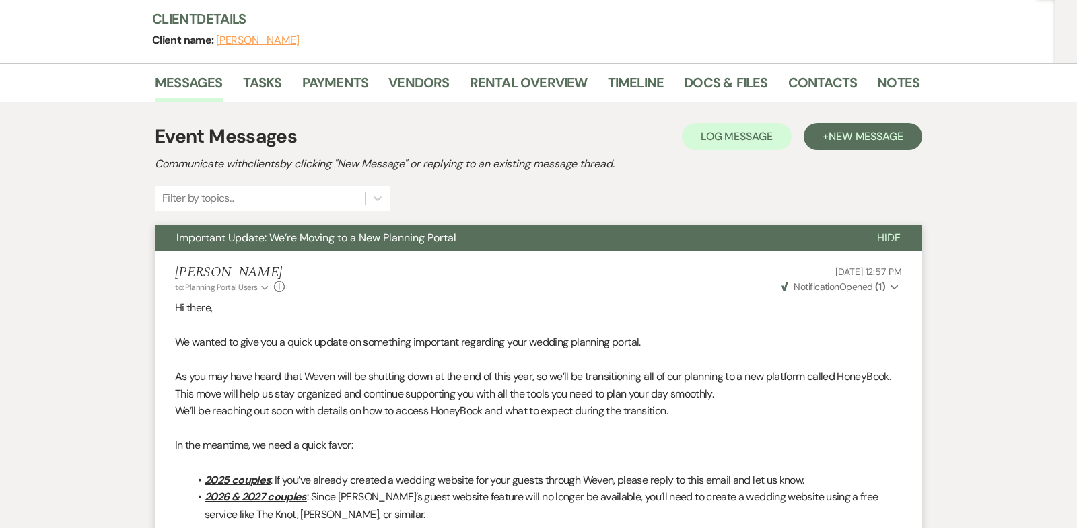
scroll to position [0, 0]
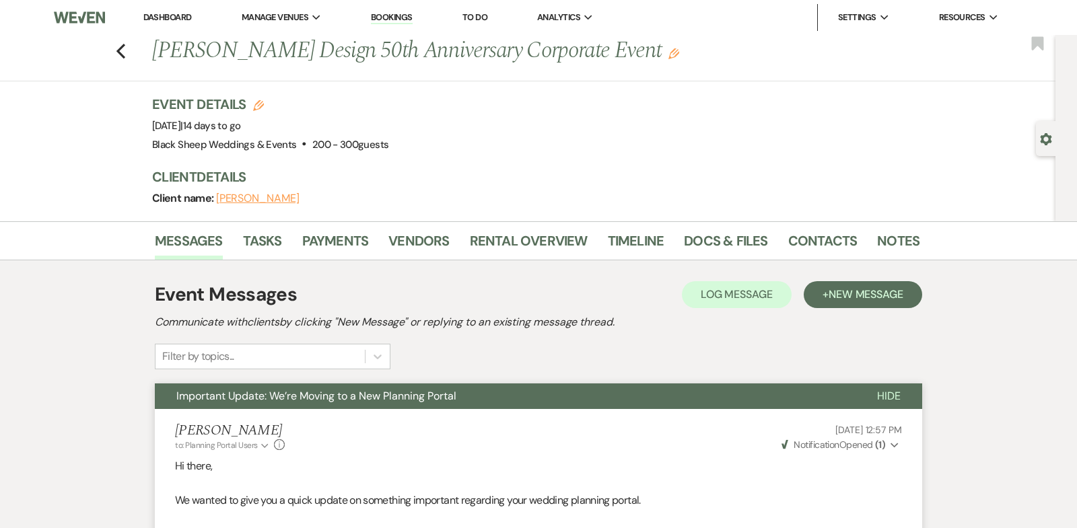
click at [886, 391] on span "Hide" at bounding box center [889, 396] width 24 height 14
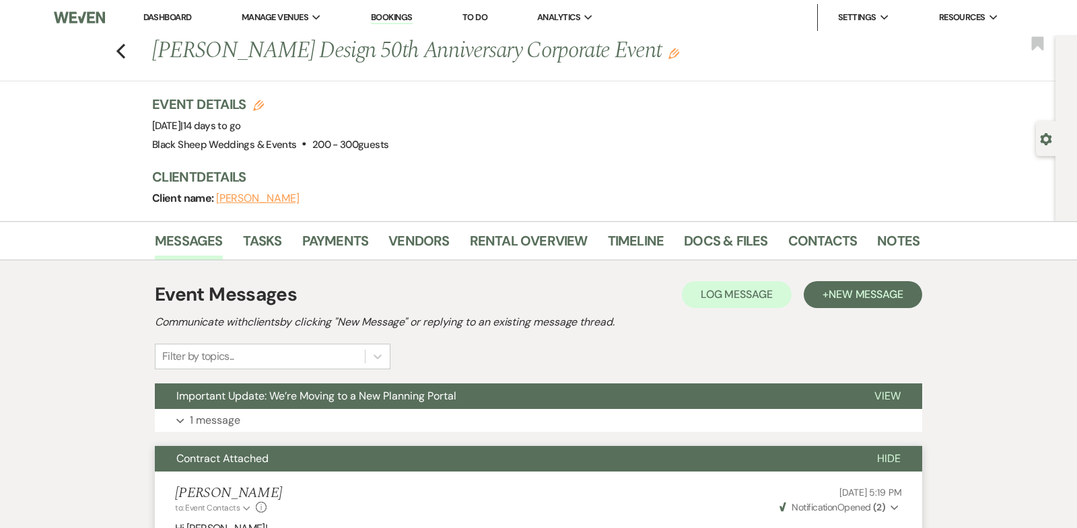
click at [891, 455] on span "Hide" at bounding box center [889, 458] width 24 height 14
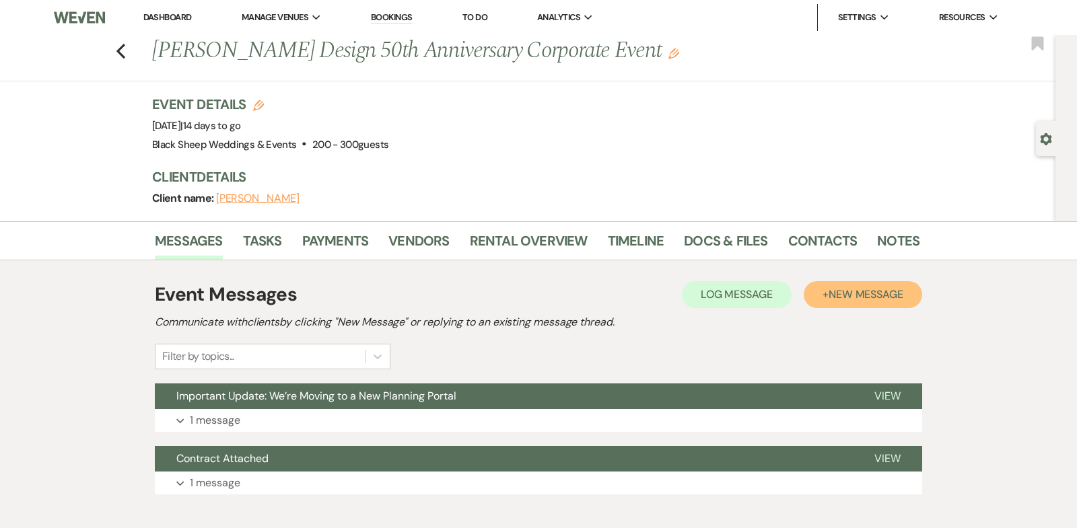
click at [840, 291] on span "New Message" at bounding box center [865, 294] width 75 height 14
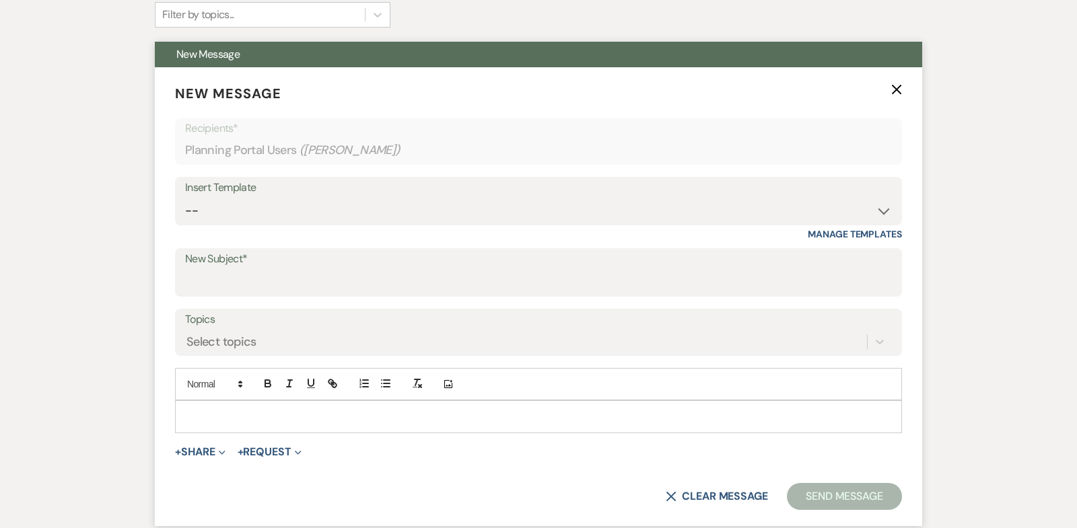
scroll to position [361, 0]
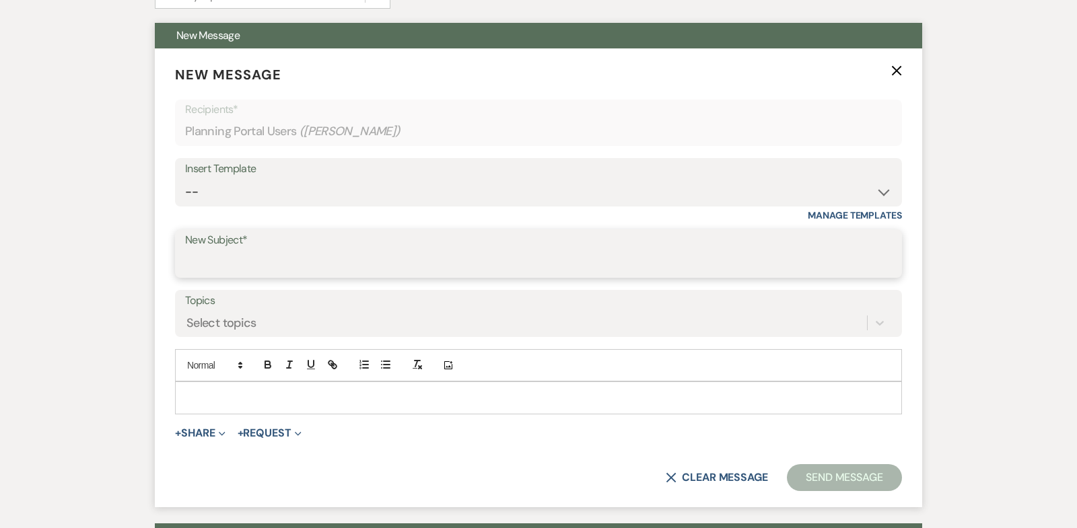
click at [208, 260] on input "New Subject*" at bounding box center [538, 263] width 706 height 26
type input "Event Review Call"
click at [190, 390] on p at bounding box center [538, 397] width 705 height 15
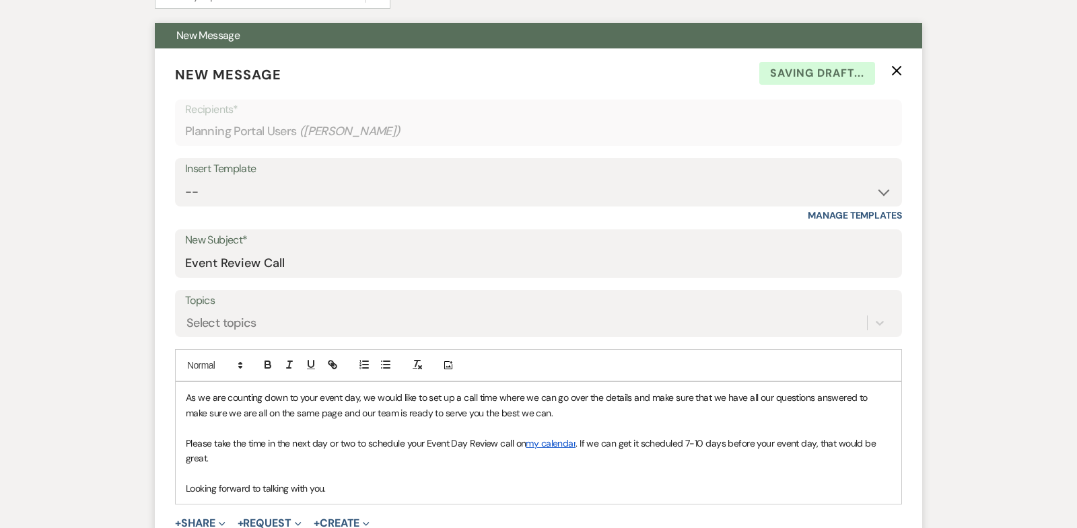
click at [186, 396] on span "As we are counting down to your event day, we would like to set up a call time …" at bounding box center [528, 405] width 684 height 27
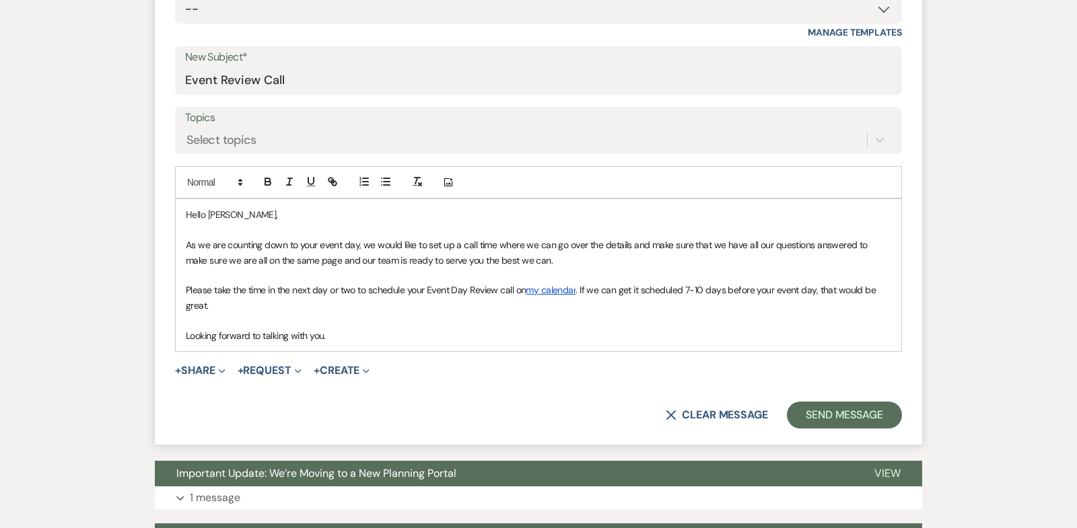
scroll to position [545, 0]
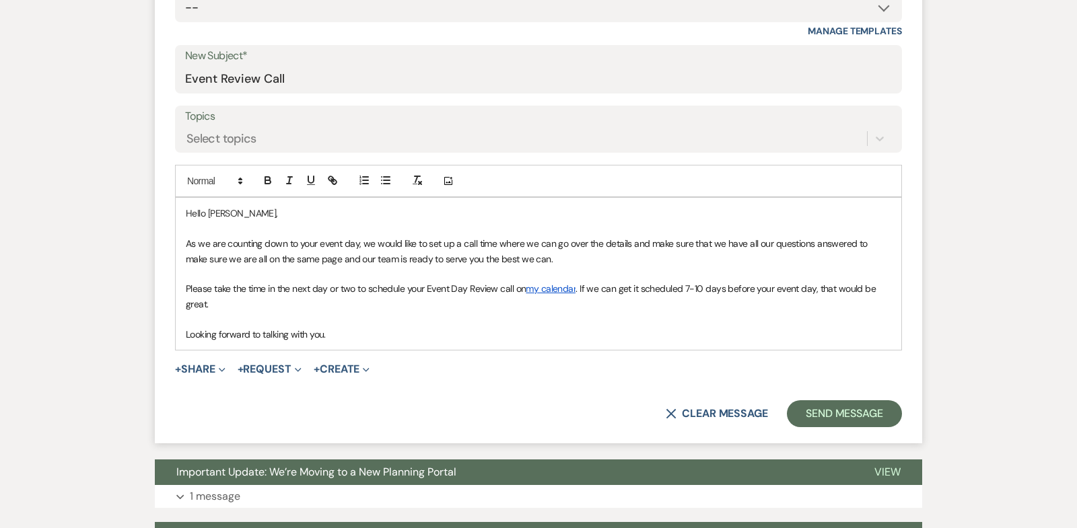
click at [337, 334] on p "Looking forward to talking with you." at bounding box center [538, 334] width 705 height 15
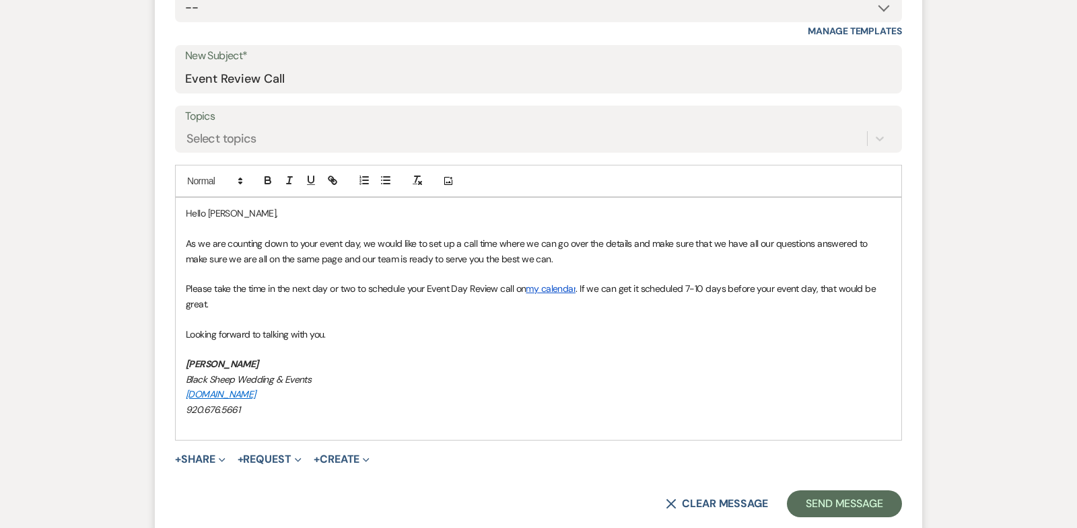
click at [186, 333] on span "Looking forward to talking with you." at bounding box center [256, 334] width 140 height 12
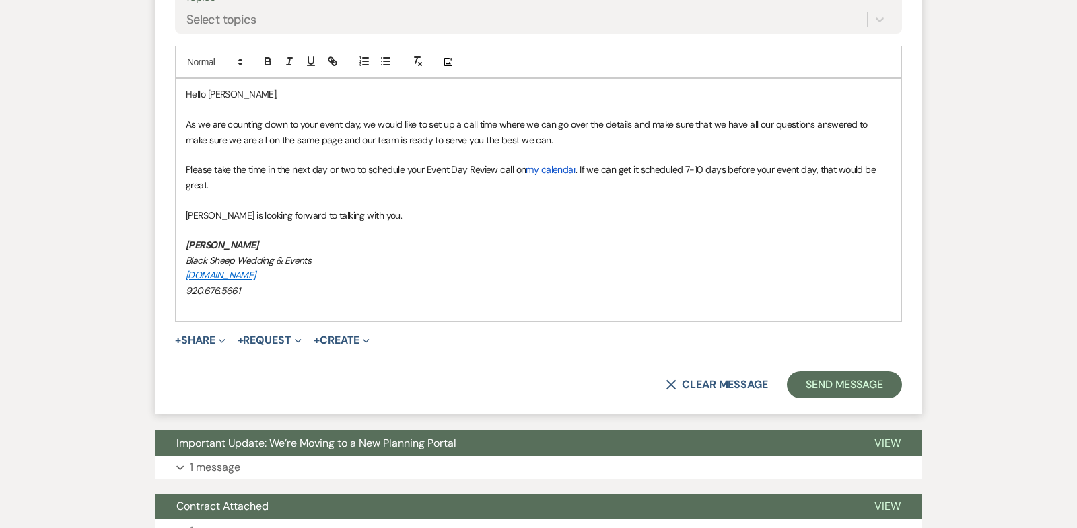
scroll to position [667, 0]
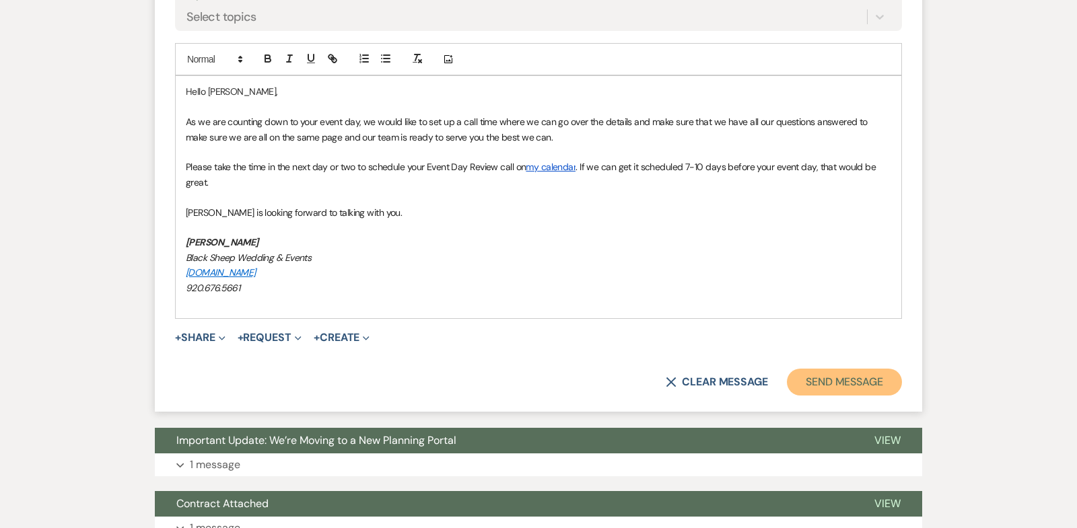
click at [813, 385] on button "Send Message" at bounding box center [844, 382] width 115 height 27
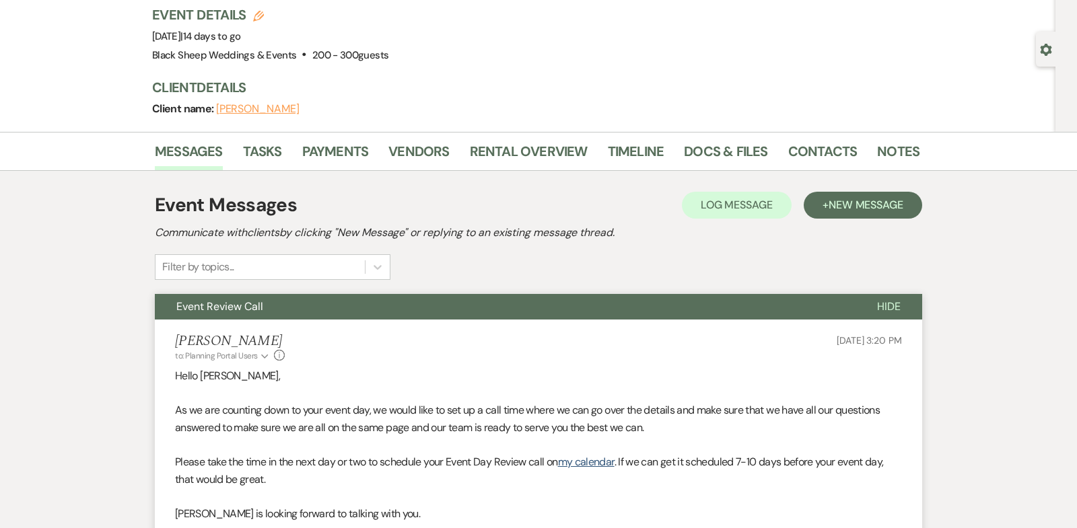
scroll to position [0, 0]
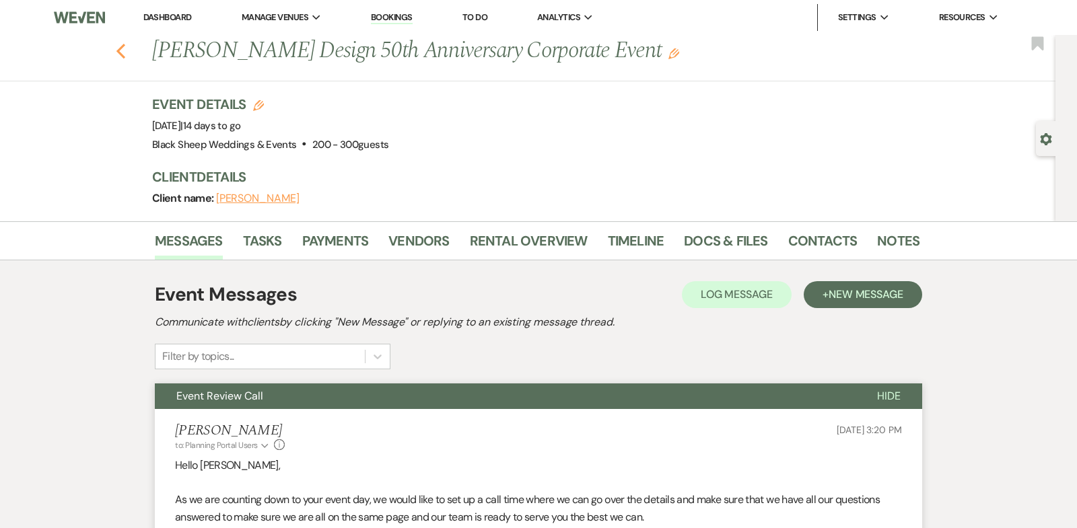
click at [120, 50] on use "button" at bounding box center [120, 51] width 9 height 15
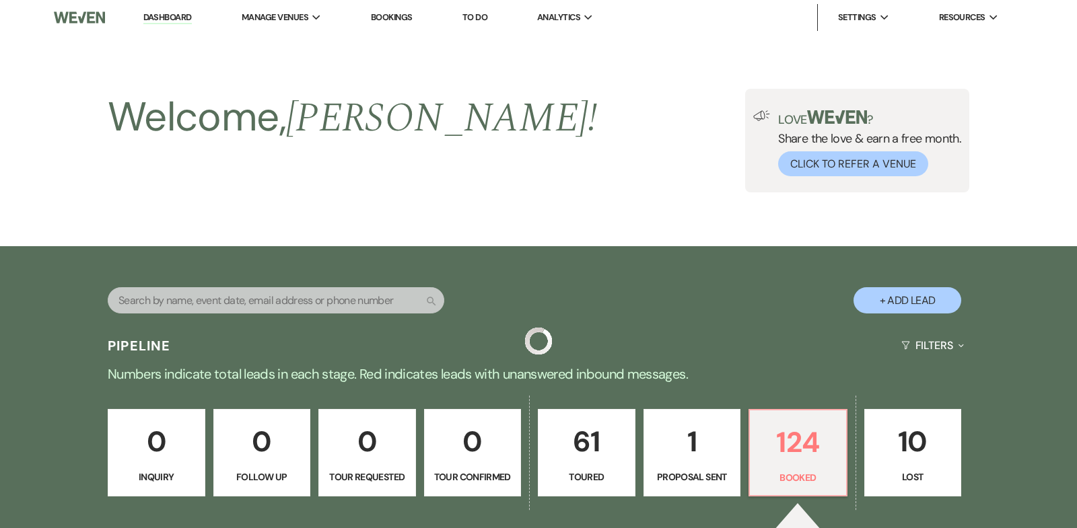
scroll to position [961, 0]
